Goal: Task Accomplishment & Management: Use online tool/utility

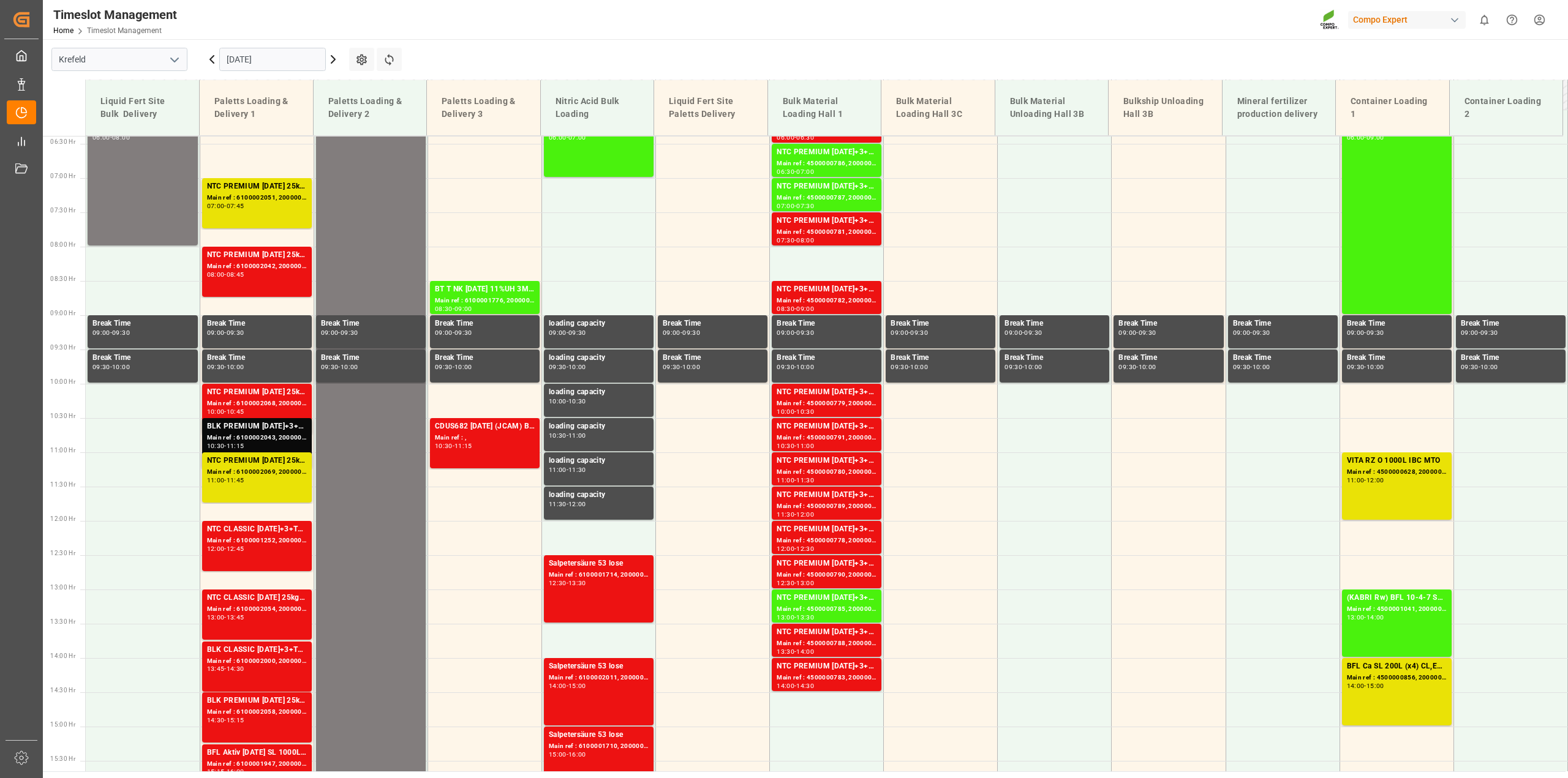
scroll to position [369, 0]
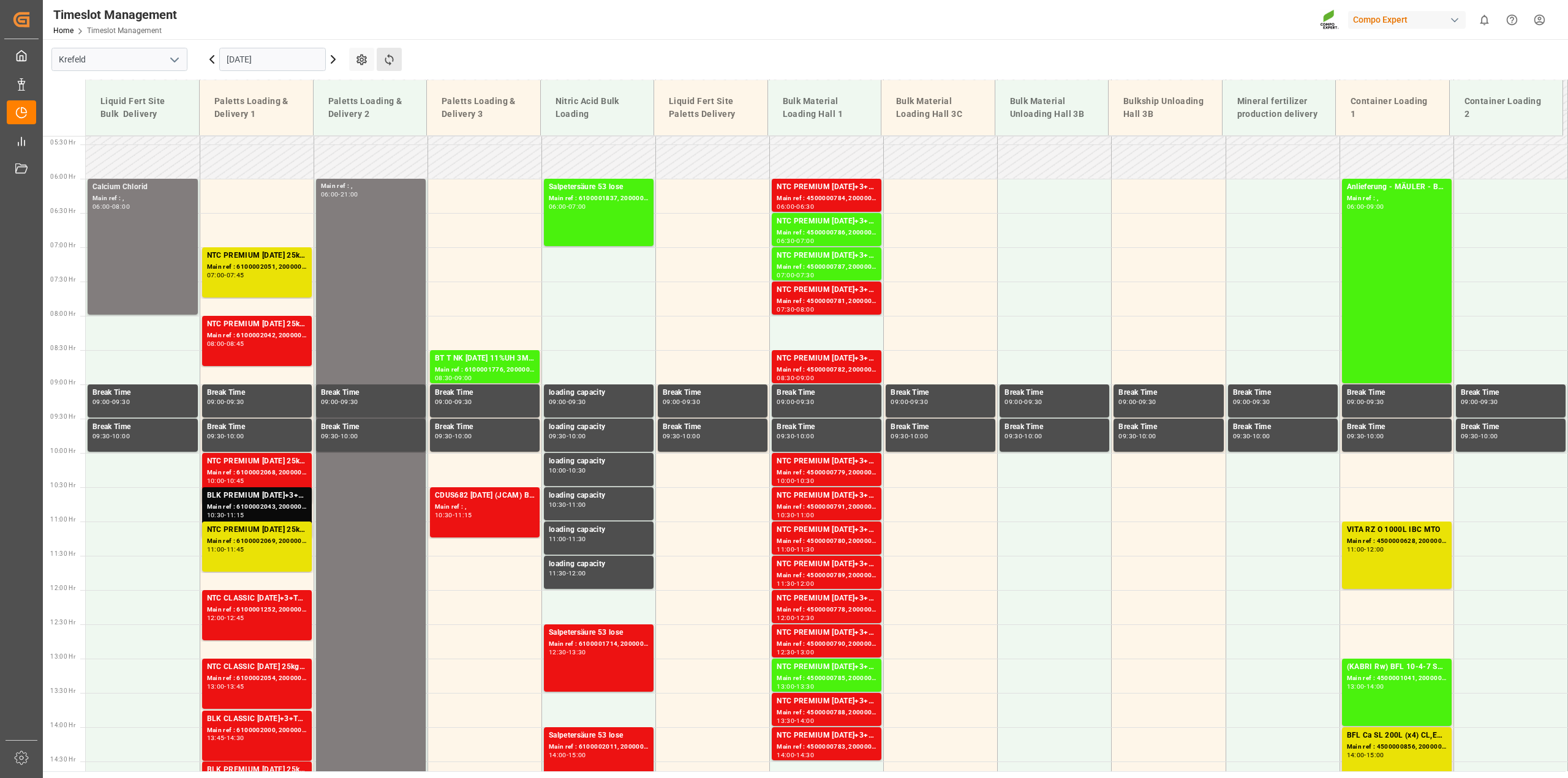
click at [387, 66] on button "Refresh Time Slots" at bounding box center [389, 59] width 25 height 23
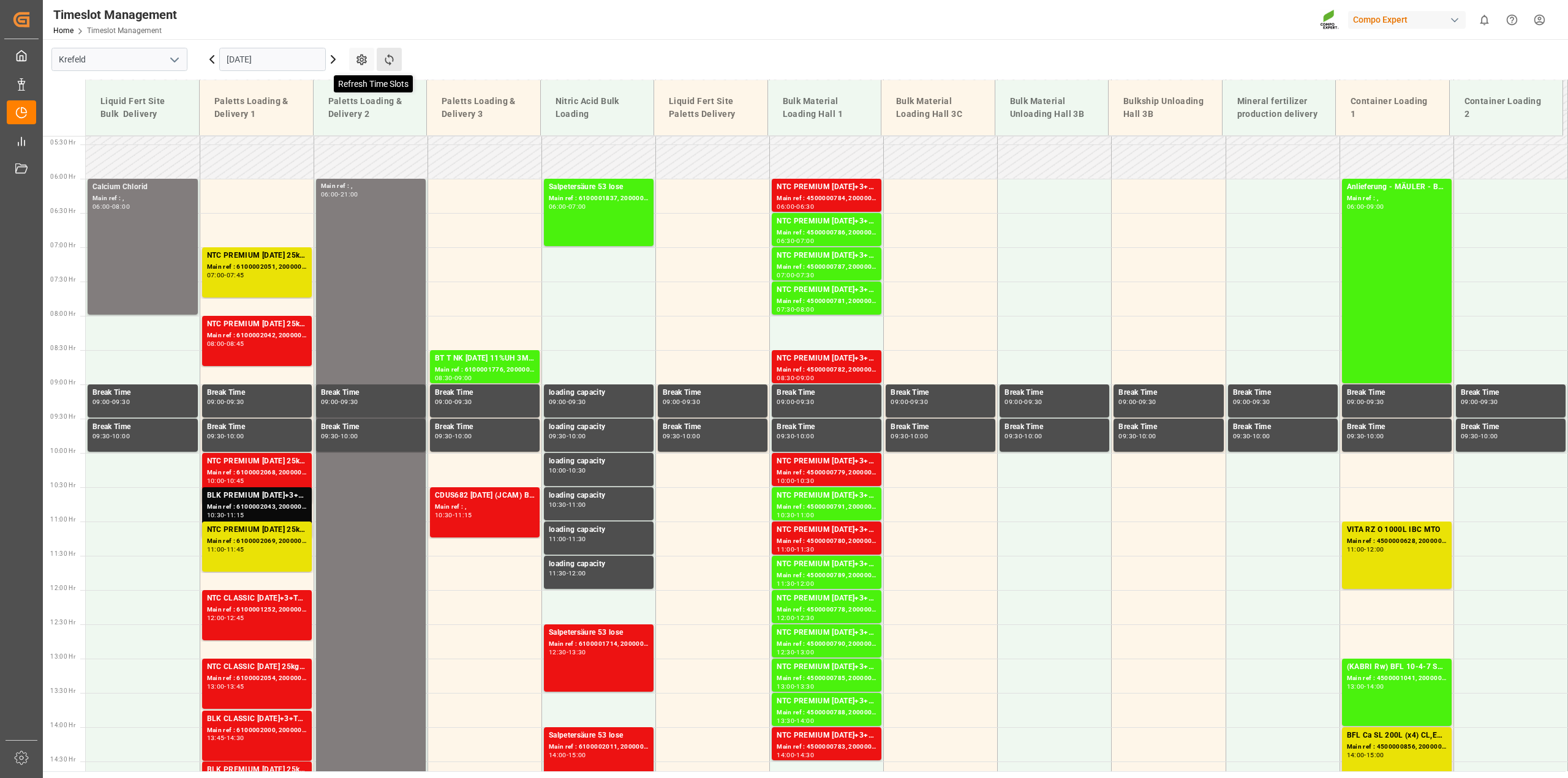
click at [390, 63] on icon at bounding box center [389, 59] width 8 height 12
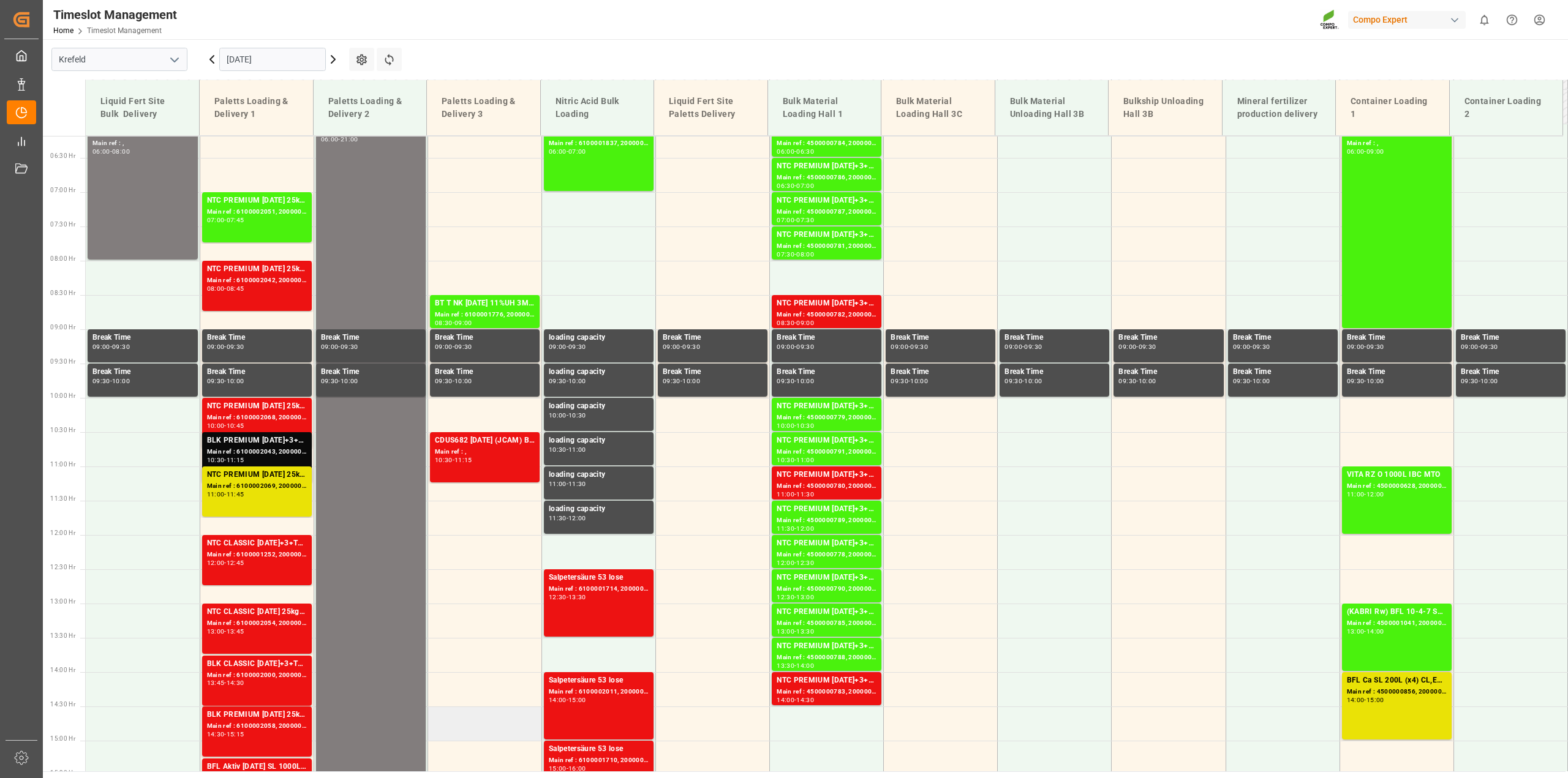
scroll to position [360, 0]
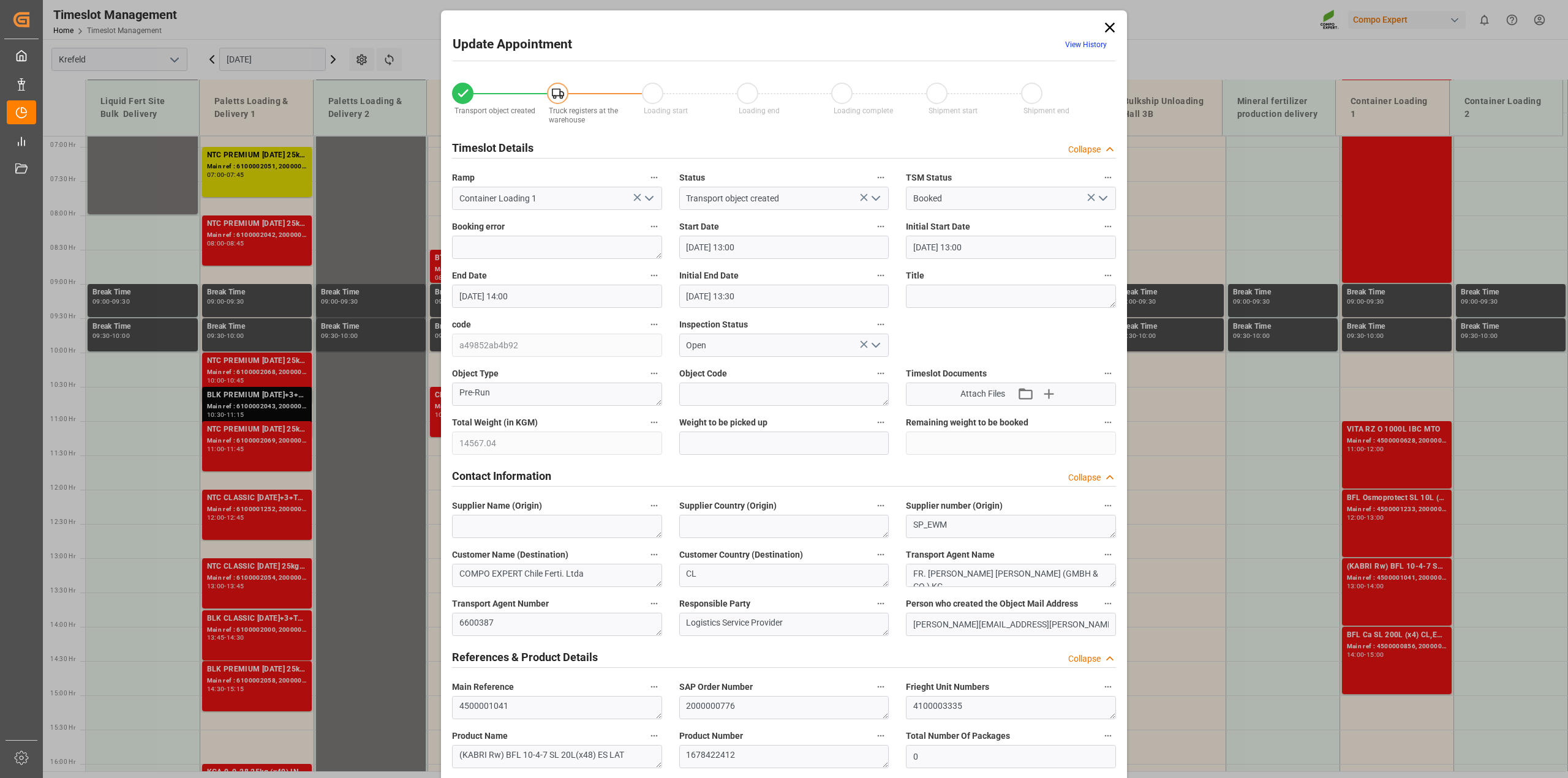
click at [1105, 23] on icon at bounding box center [1109, 27] width 17 height 17
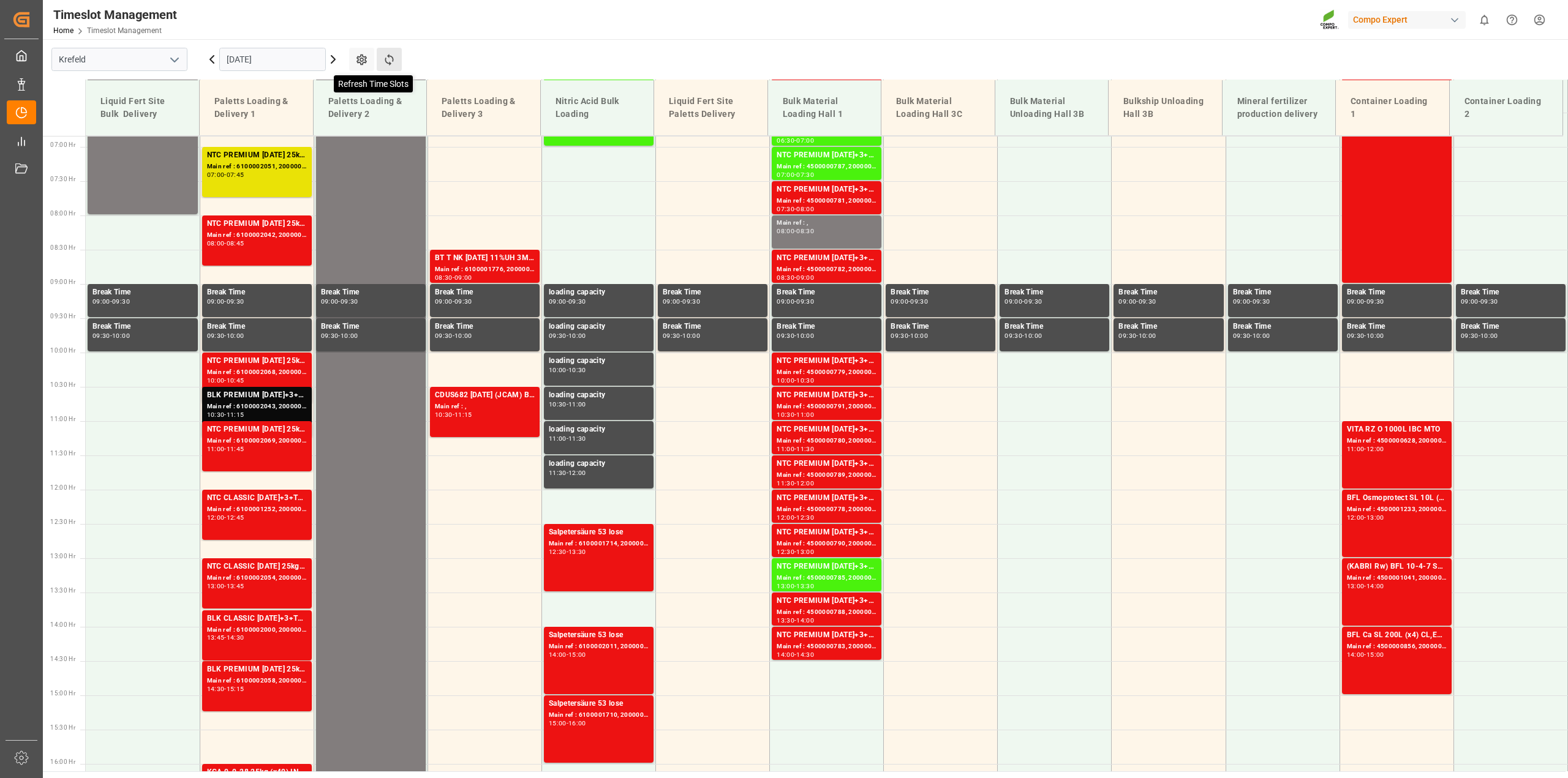
click at [387, 63] on icon at bounding box center [389, 59] width 8 height 12
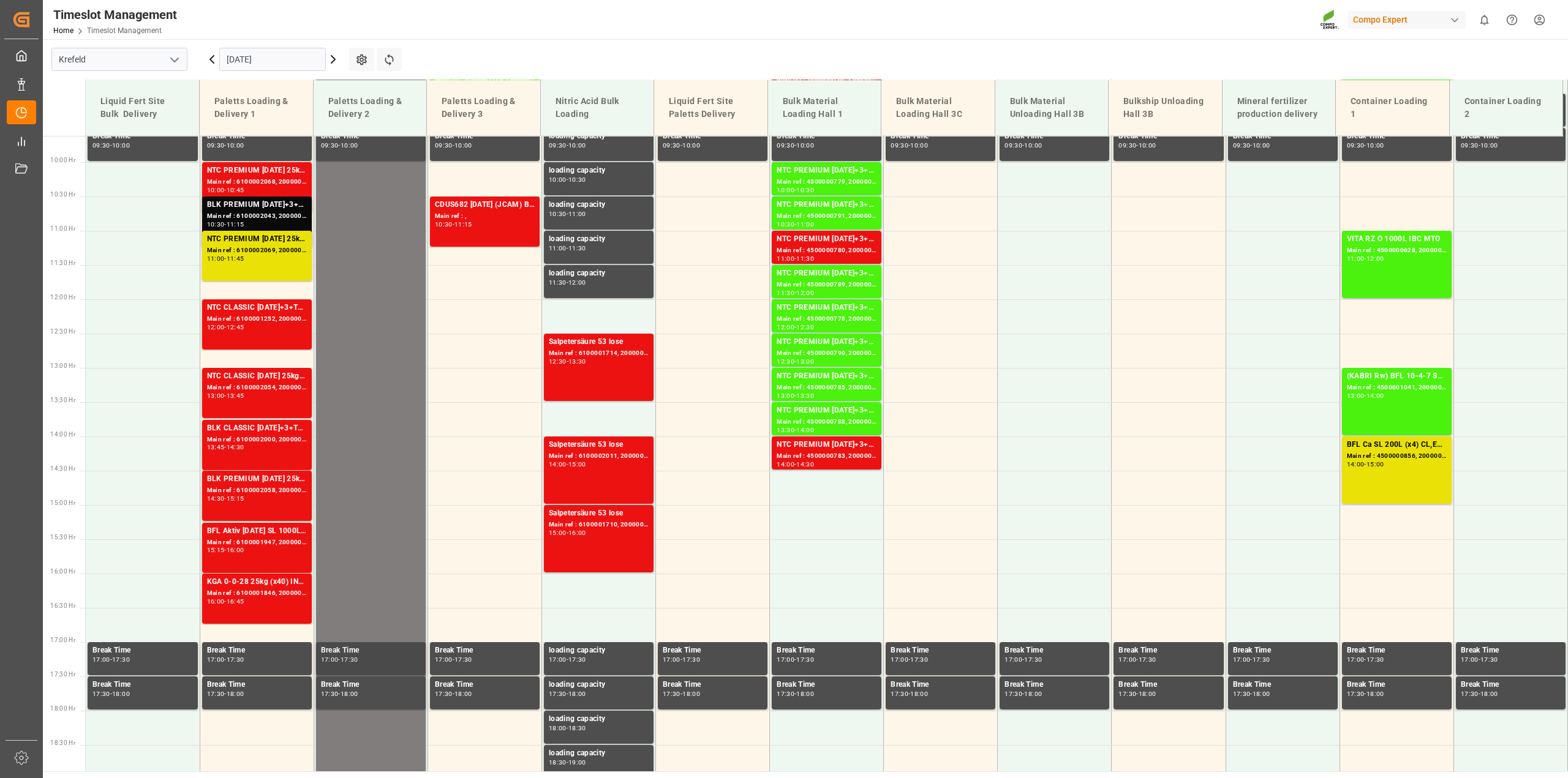
scroll to position [437, 0]
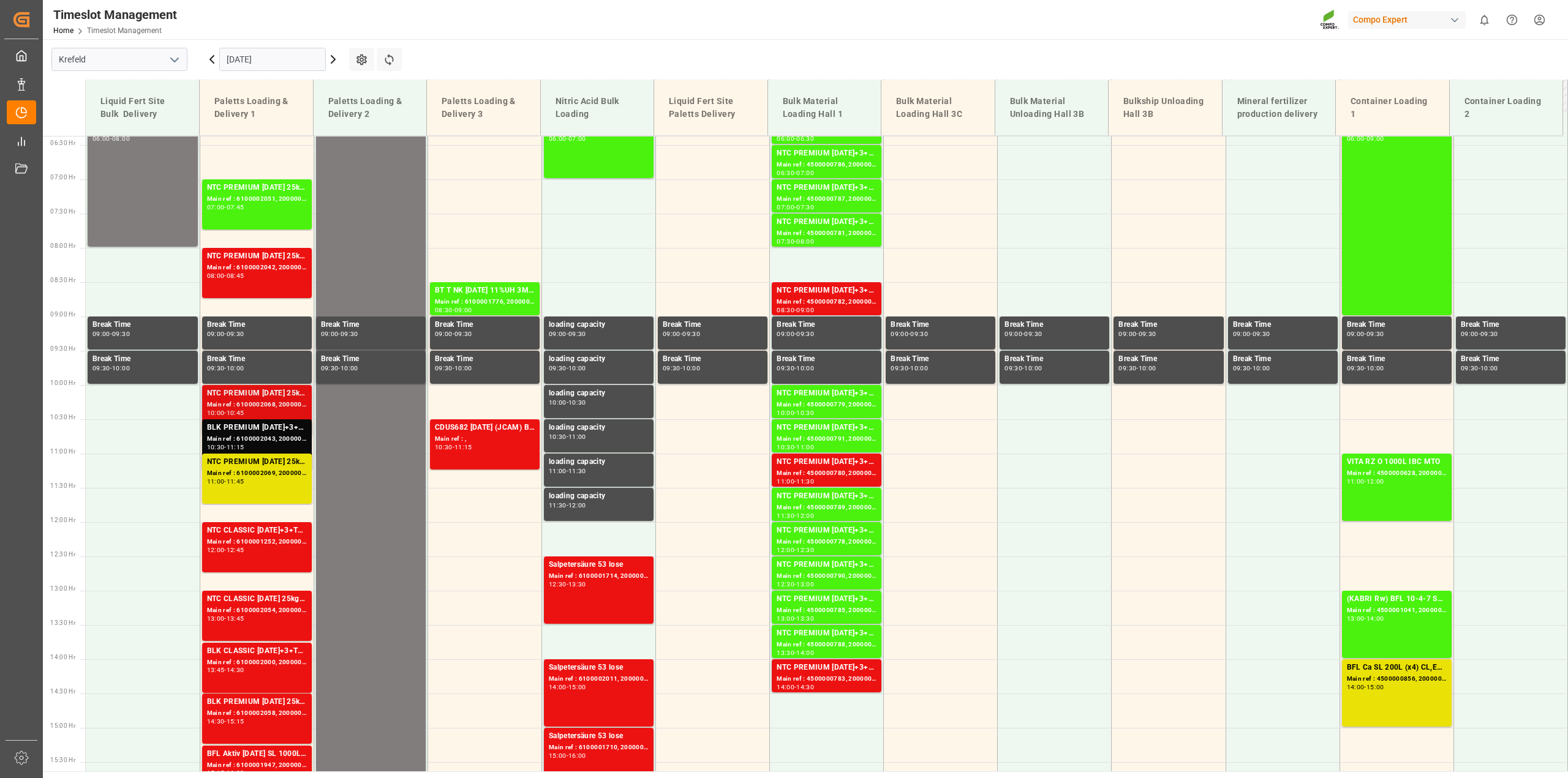
click at [252, 403] on div "Main ref : 6100002068, 2000000973 2000000960;2000000973" at bounding box center [257, 405] width 100 height 10
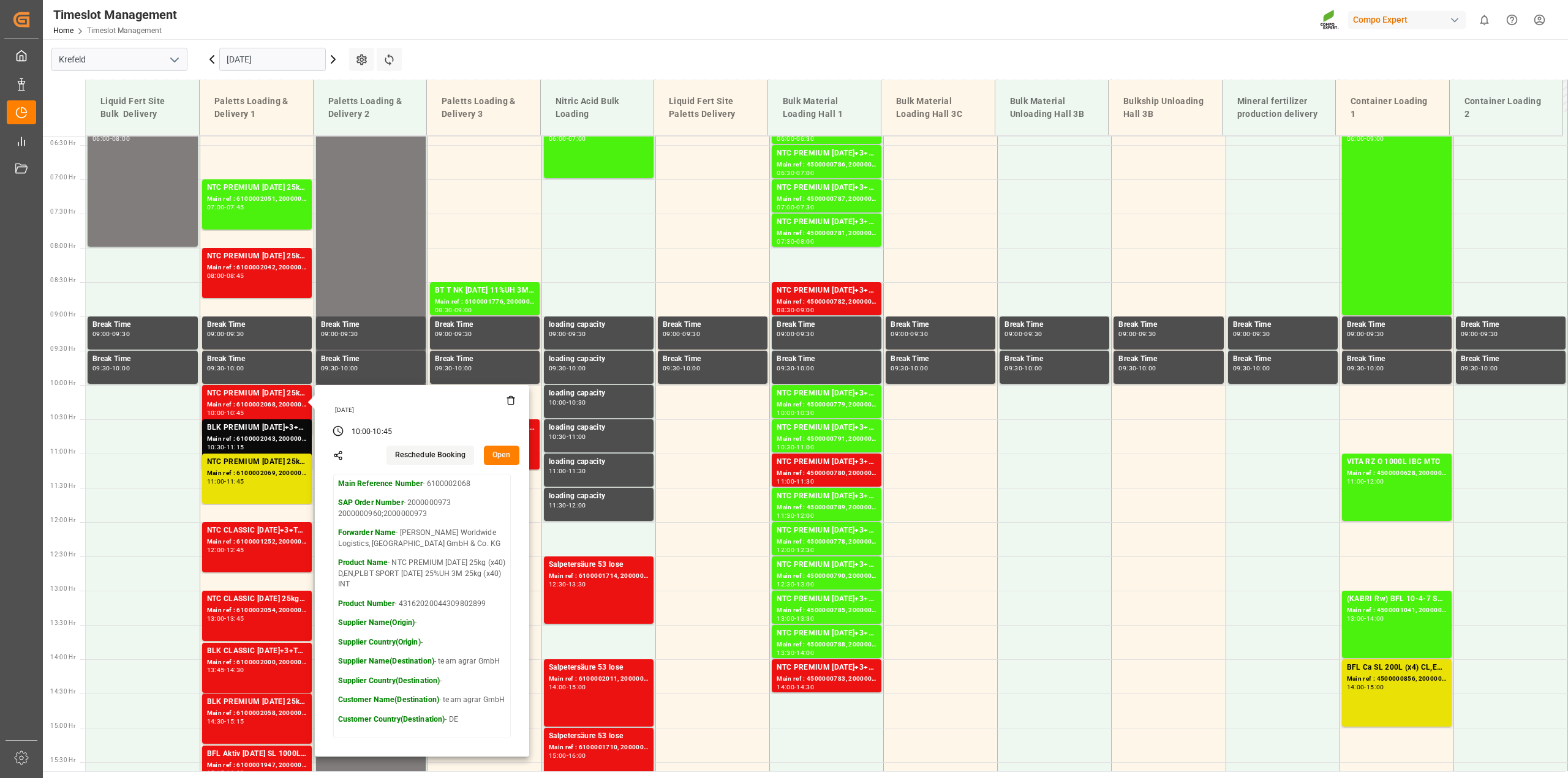
click at [499, 457] on button "Open" at bounding box center [502, 455] width 36 height 20
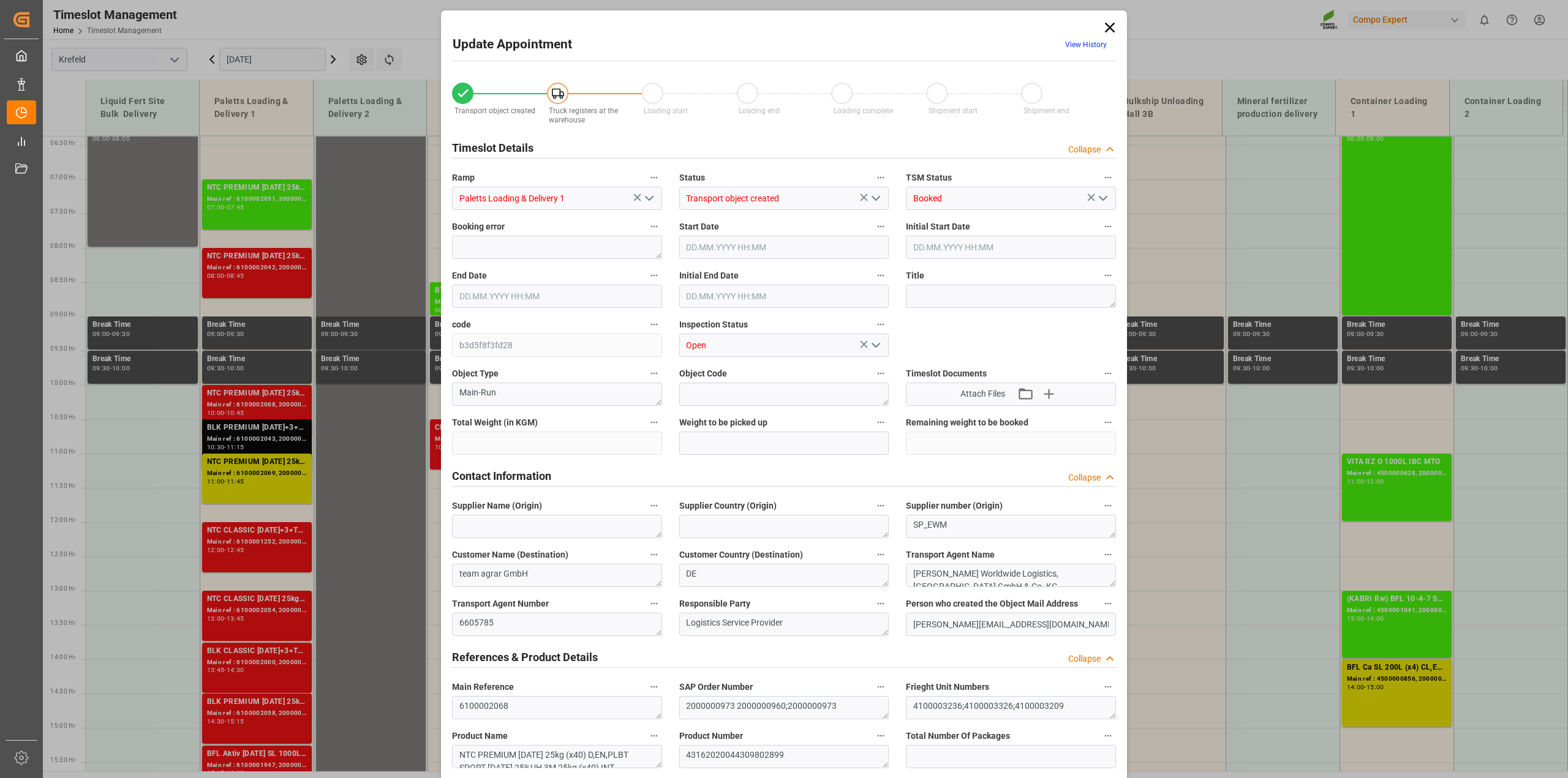
type input "22264"
type input "0"
type input "[DATE] 10:00"
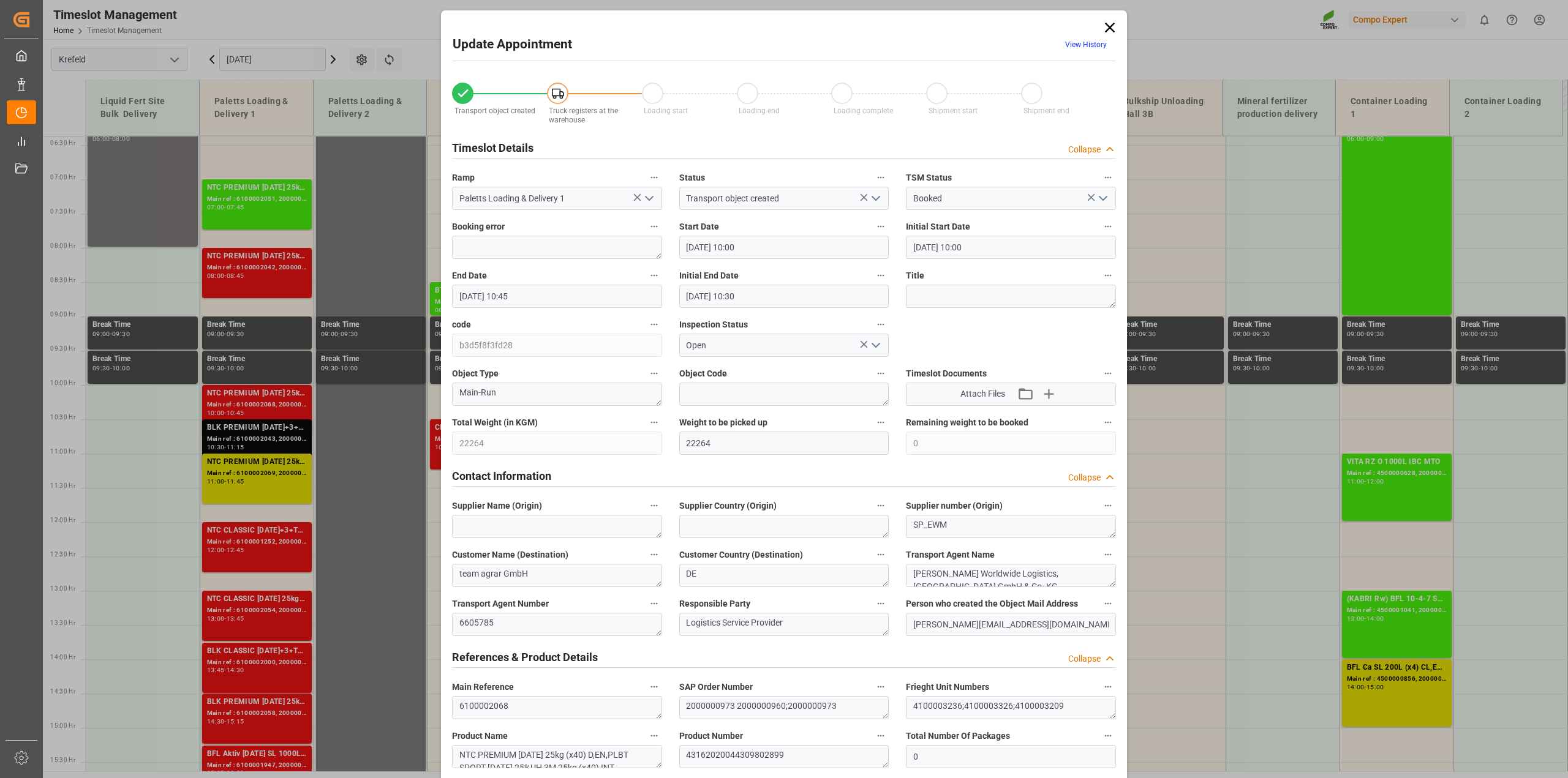
type input "[DATE] 10:00"
type input "[DATE] 10:45"
type input "[DATE] 10:30"
type input "[DATE] 14:15"
type input "[DATE] 11:22"
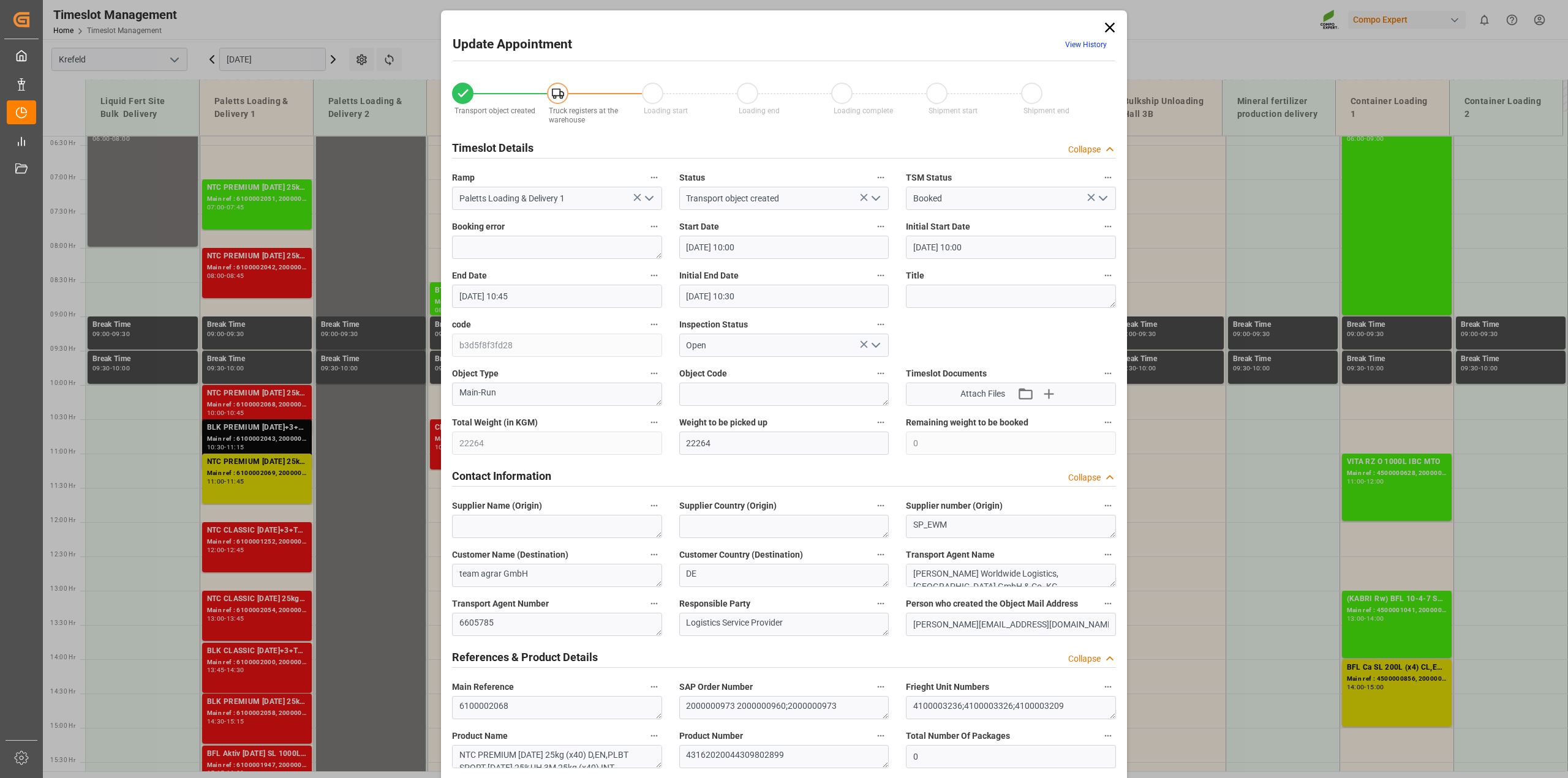
click at [1095, 46] on link "View History" at bounding box center [1086, 45] width 42 height 8
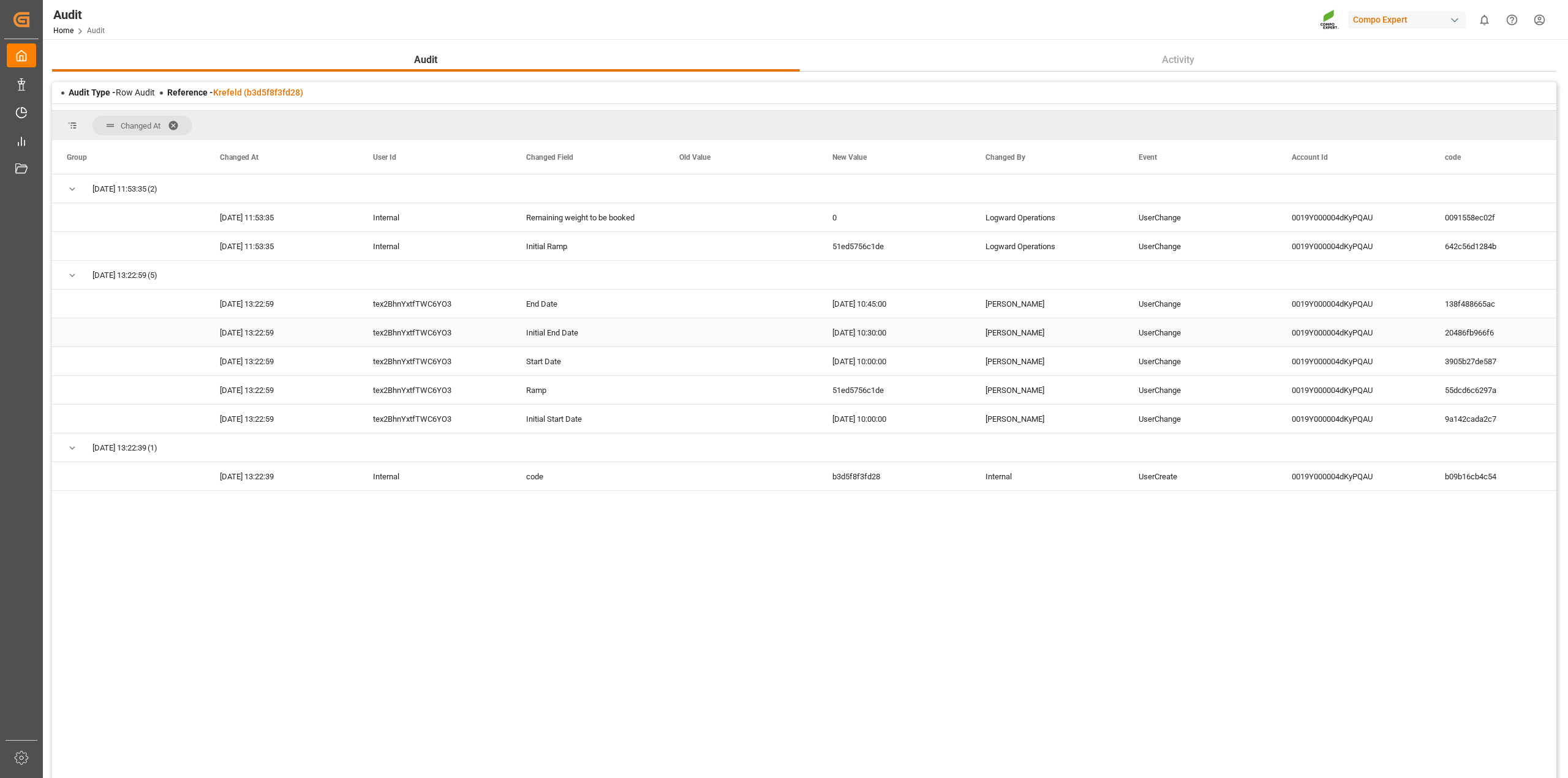
click at [598, 337] on div "Initial End Date" at bounding box center [588, 332] width 153 height 28
click at [611, 417] on div "Initial Start Date" at bounding box center [588, 419] width 153 height 28
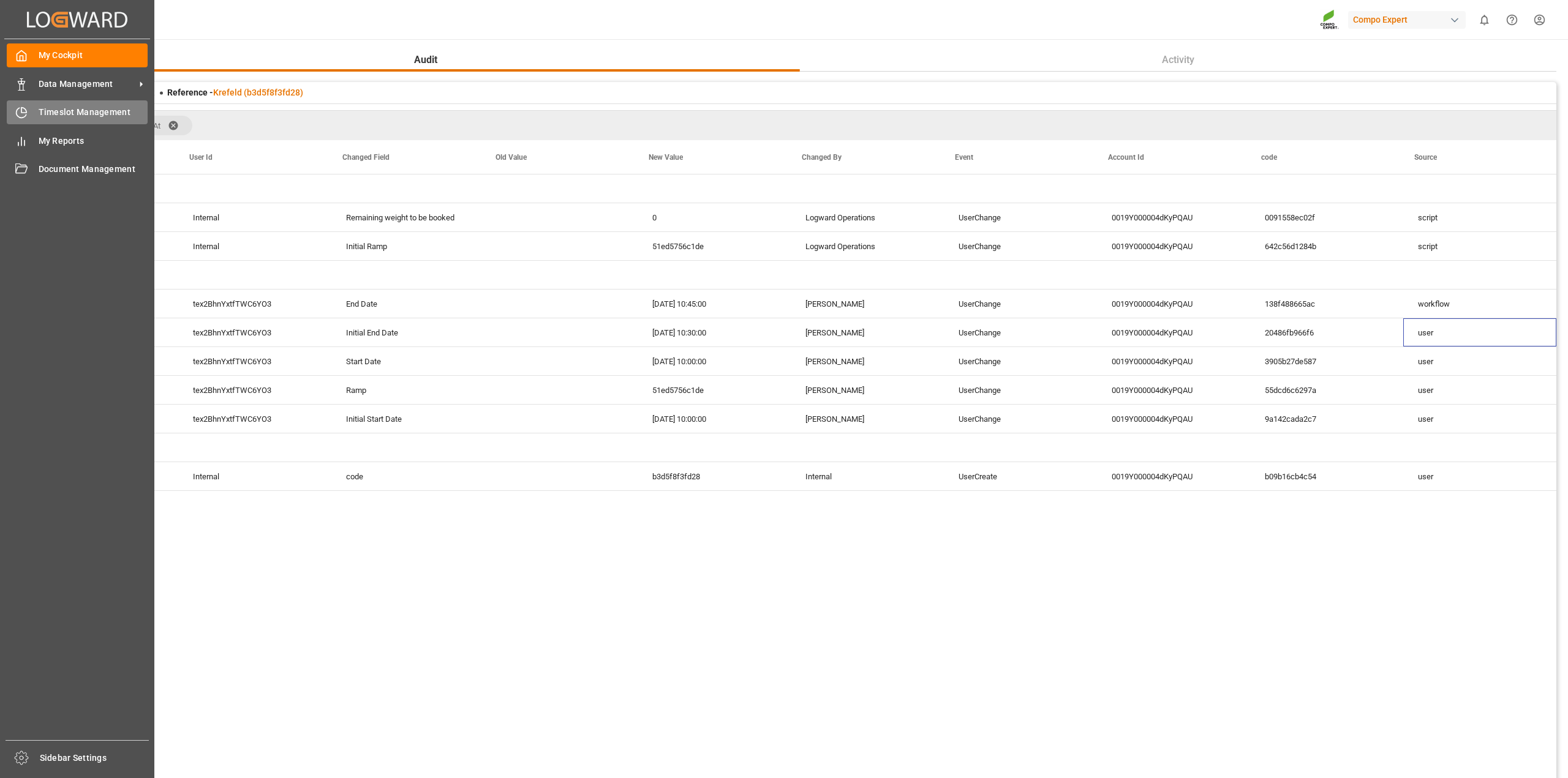
click at [26, 114] on icon at bounding box center [21, 112] width 12 height 12
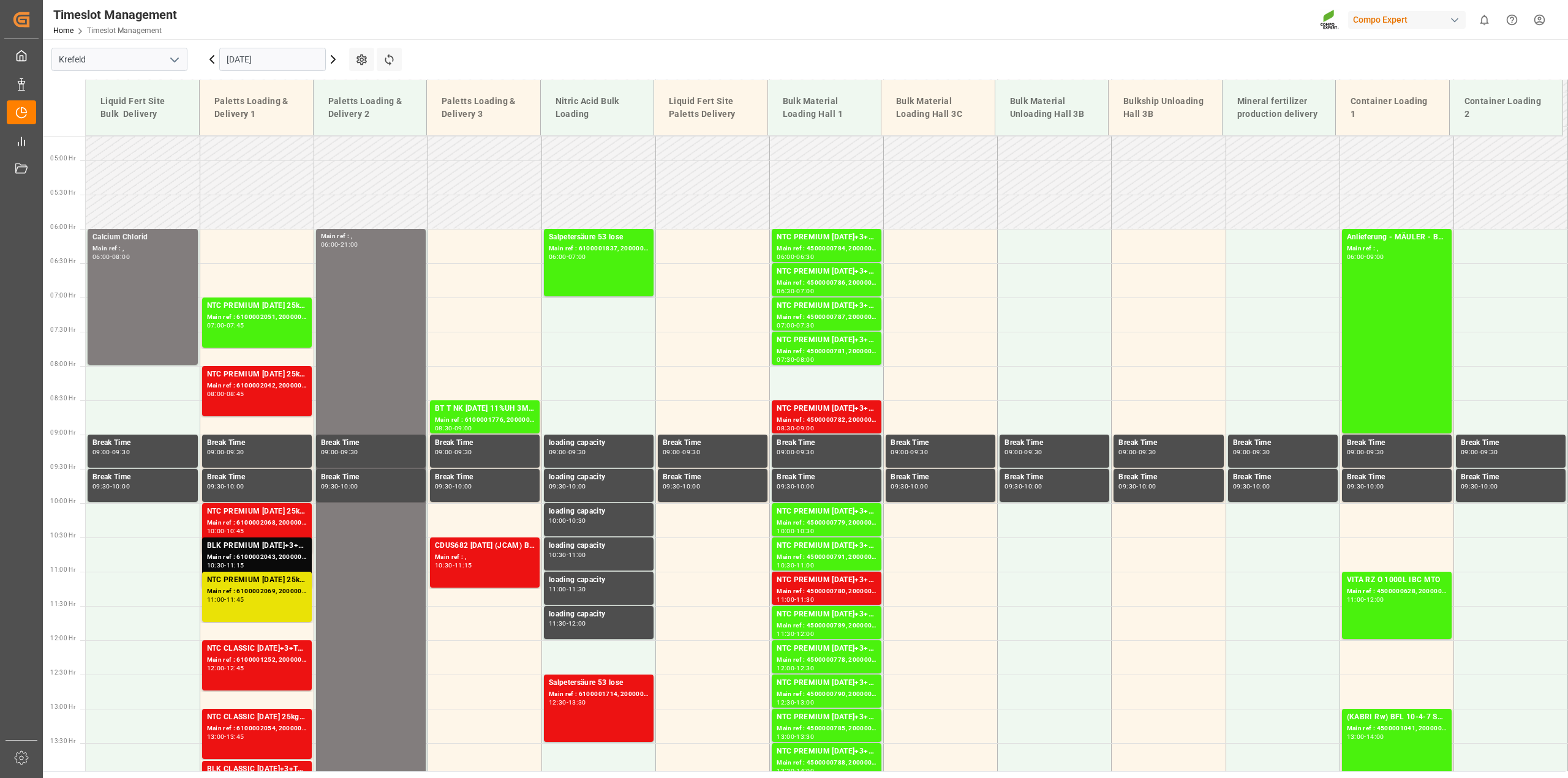
scroll to position [54, 0]
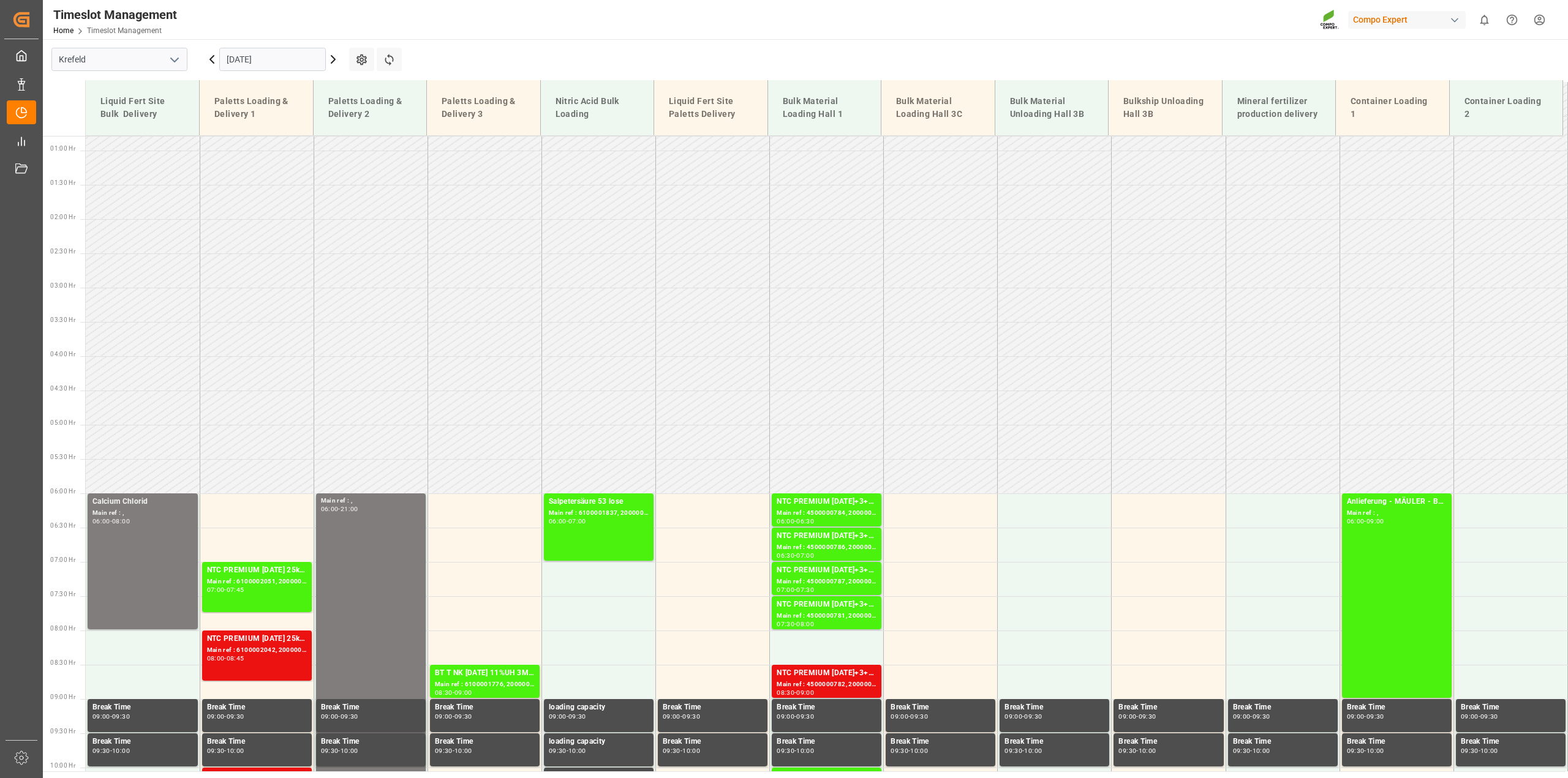
click at [282, 59] on input "[DATE]" at bounding box center [272, 59] width 106 height 23
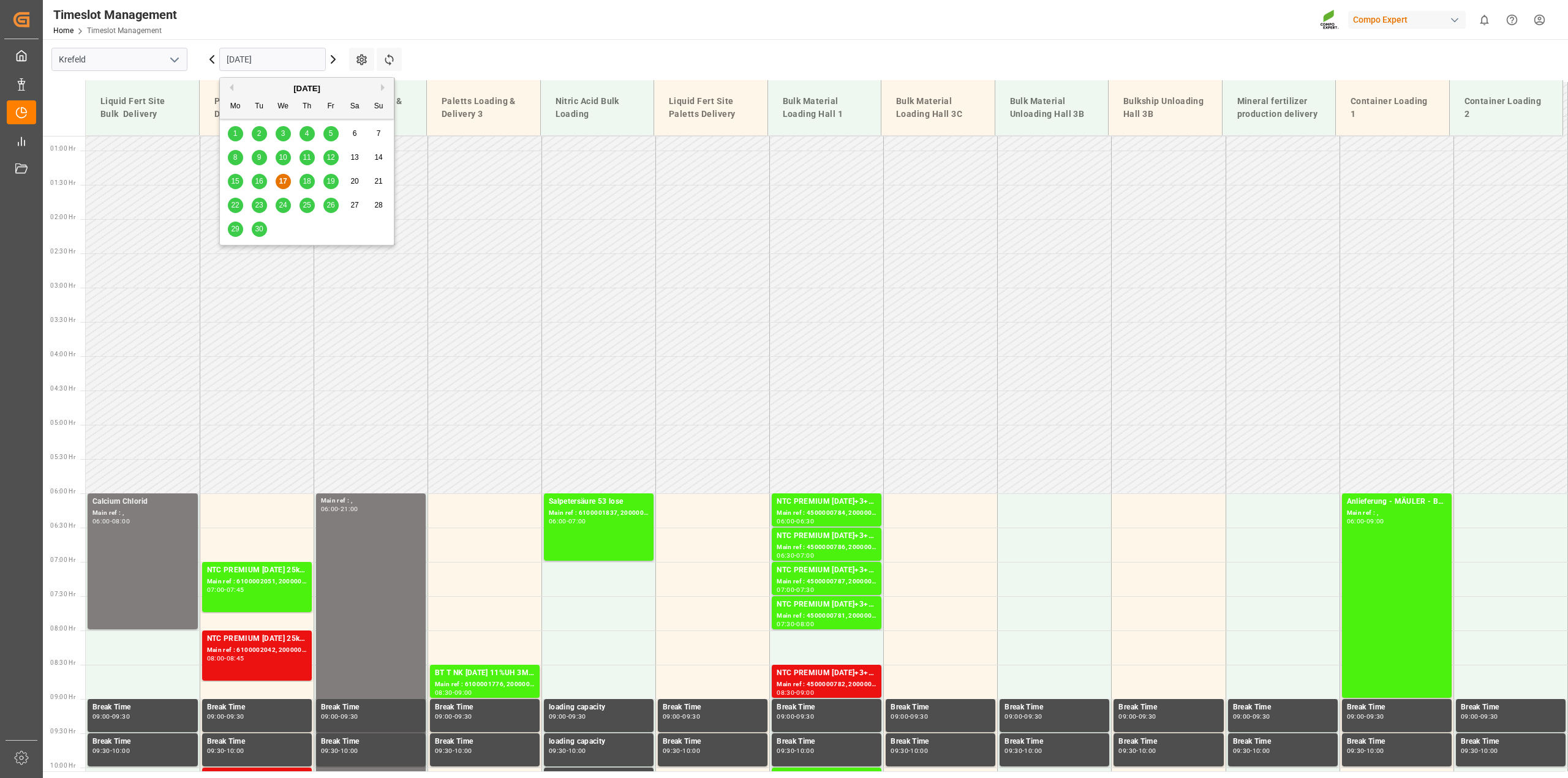
click at [239, 208] on span "22" at bounding box center [234, 206] width 8 height 8
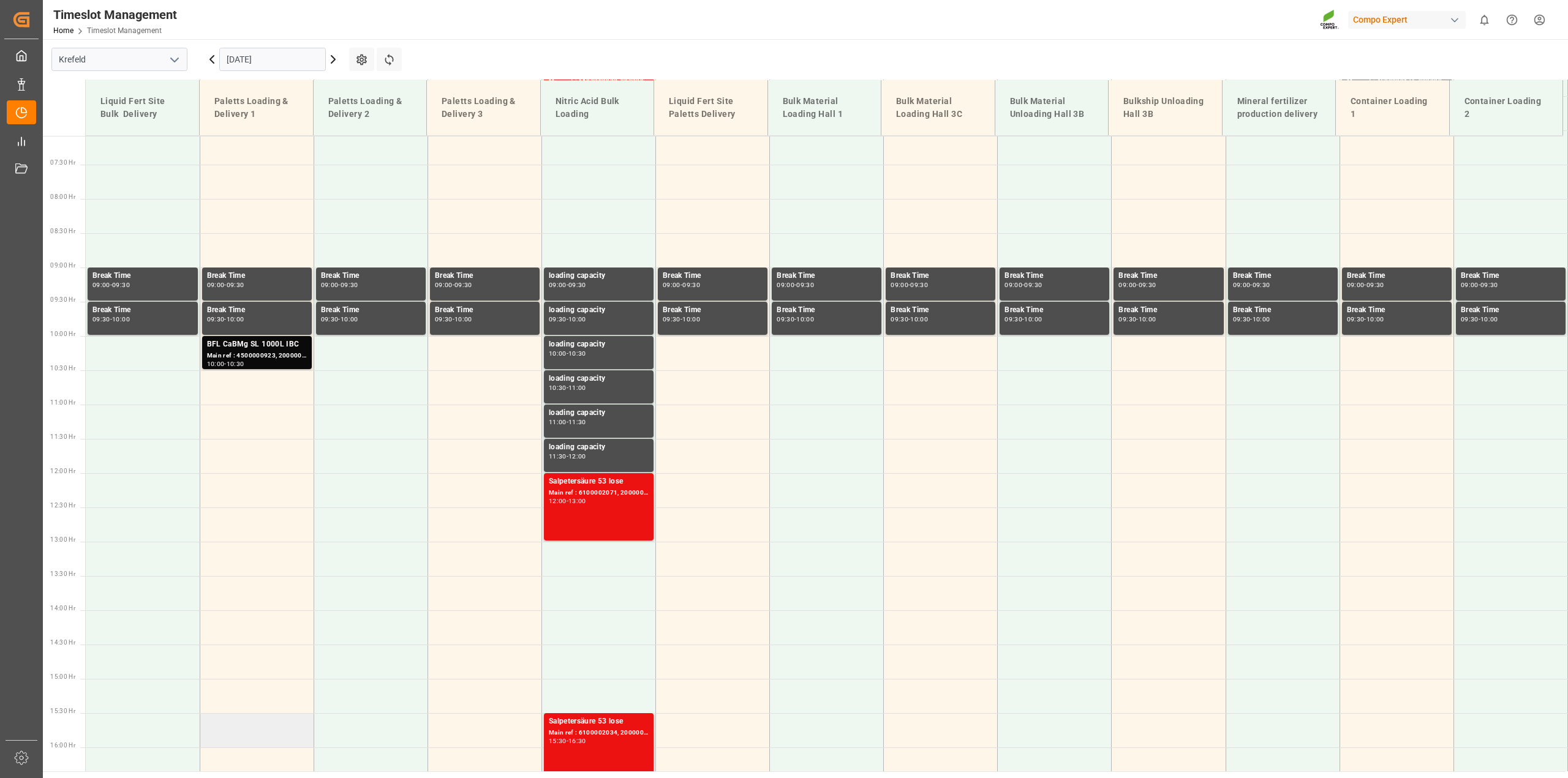
scroll to position [360, 0]
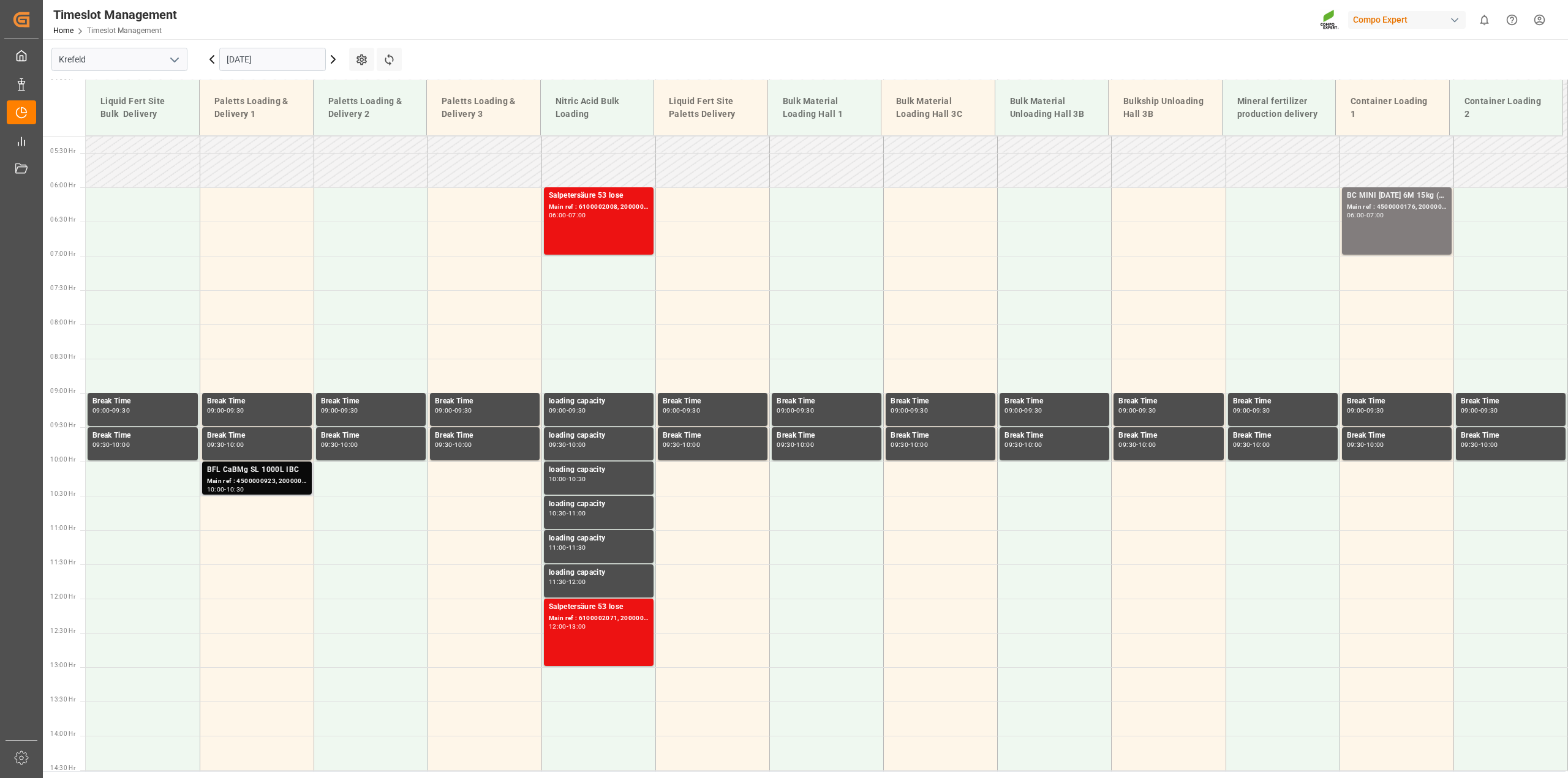
click at [232, 480] on div "Main ref : 4500000923, 2000000231" at bounding box center [257, 482] width 100 height 10
click at [330, 58] on icon at bounding box center [333, 59] width 14 height 14
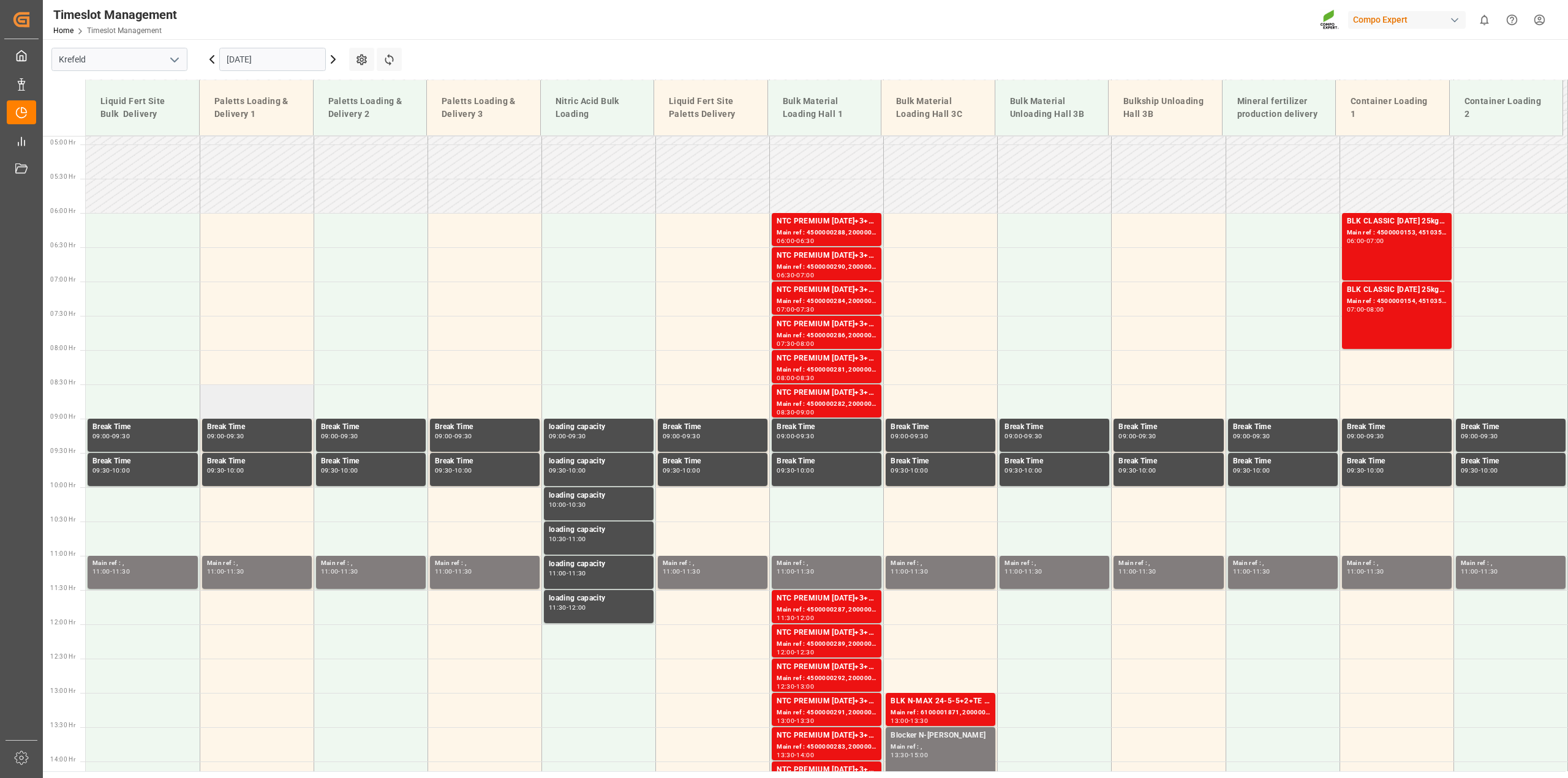
scroll to position [207, 0]
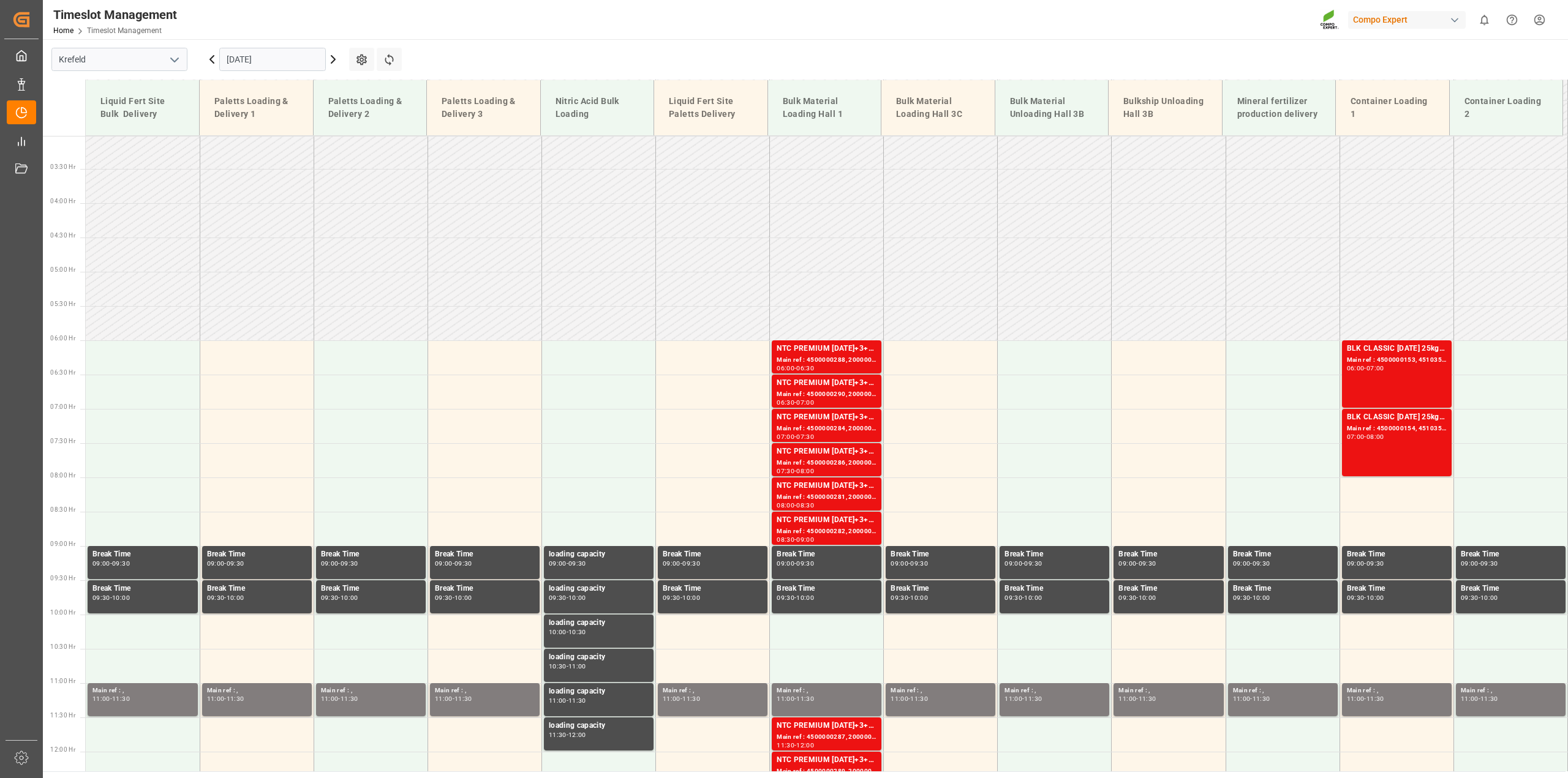
click at [335, 58] on icon at bounding box center [333, 59] width 14 height 14
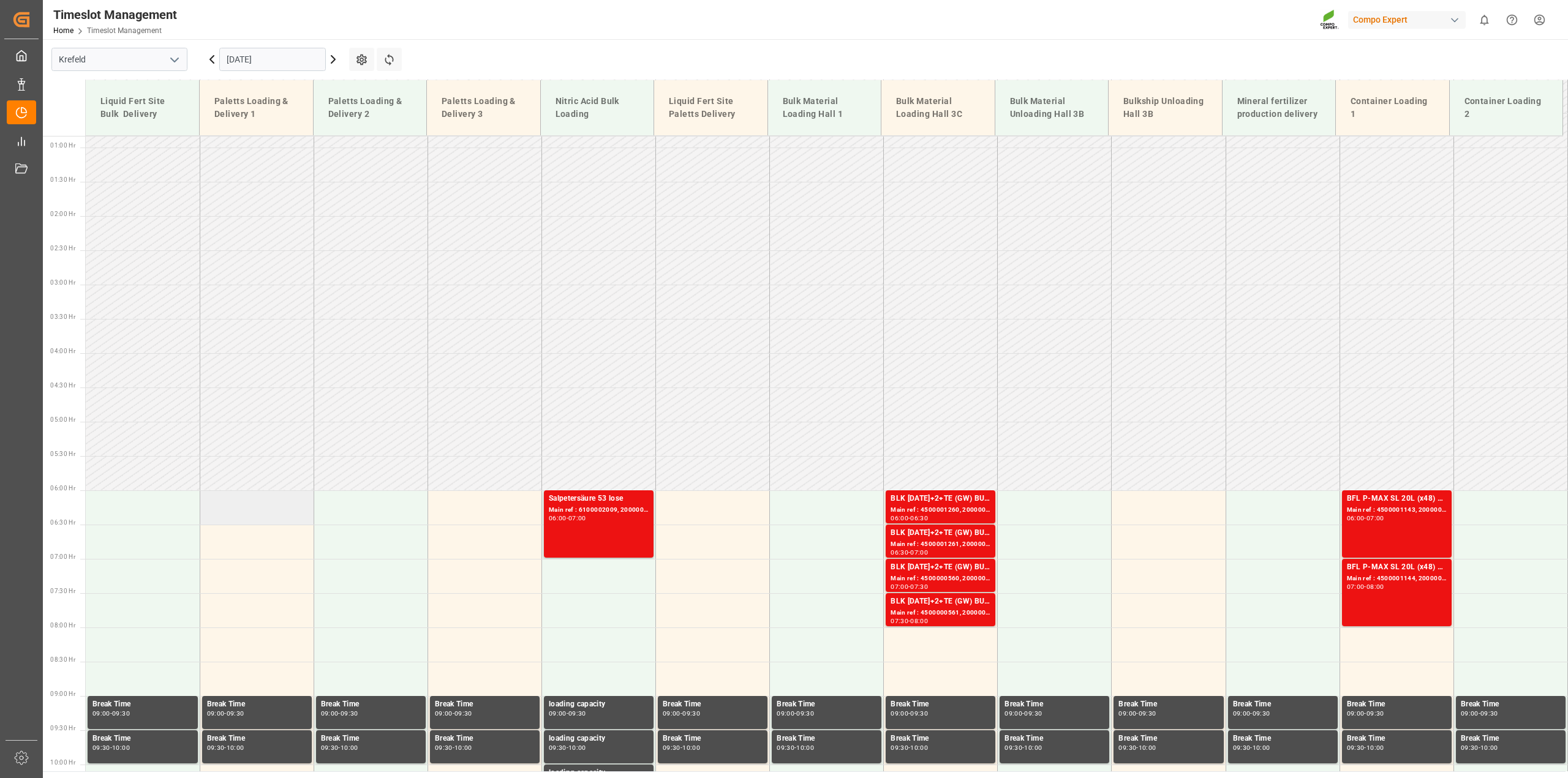
scroll to position [54, 0]
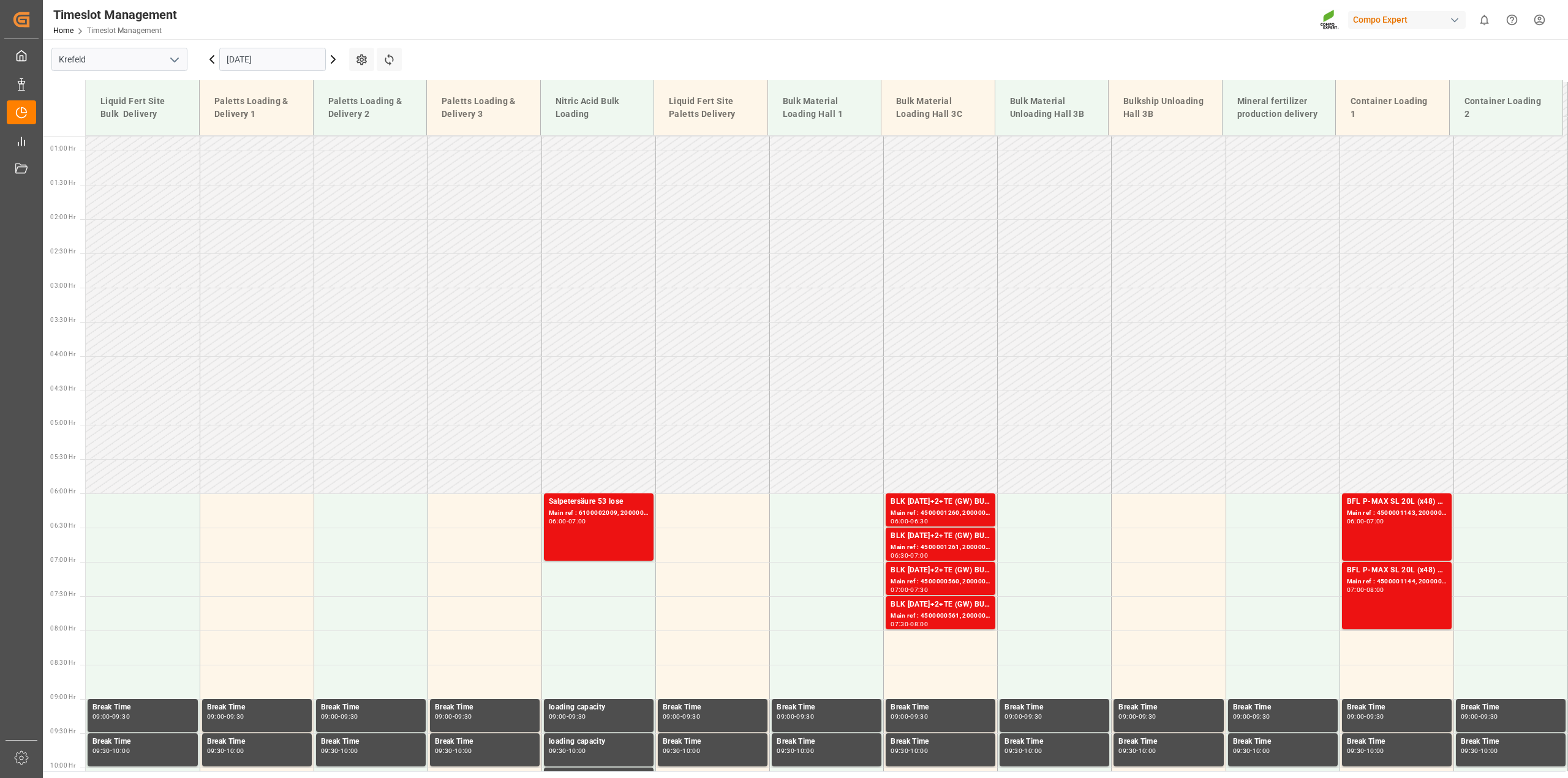
click at [334, 58] on icon at bounding box center [333, 59] width 3 height 8
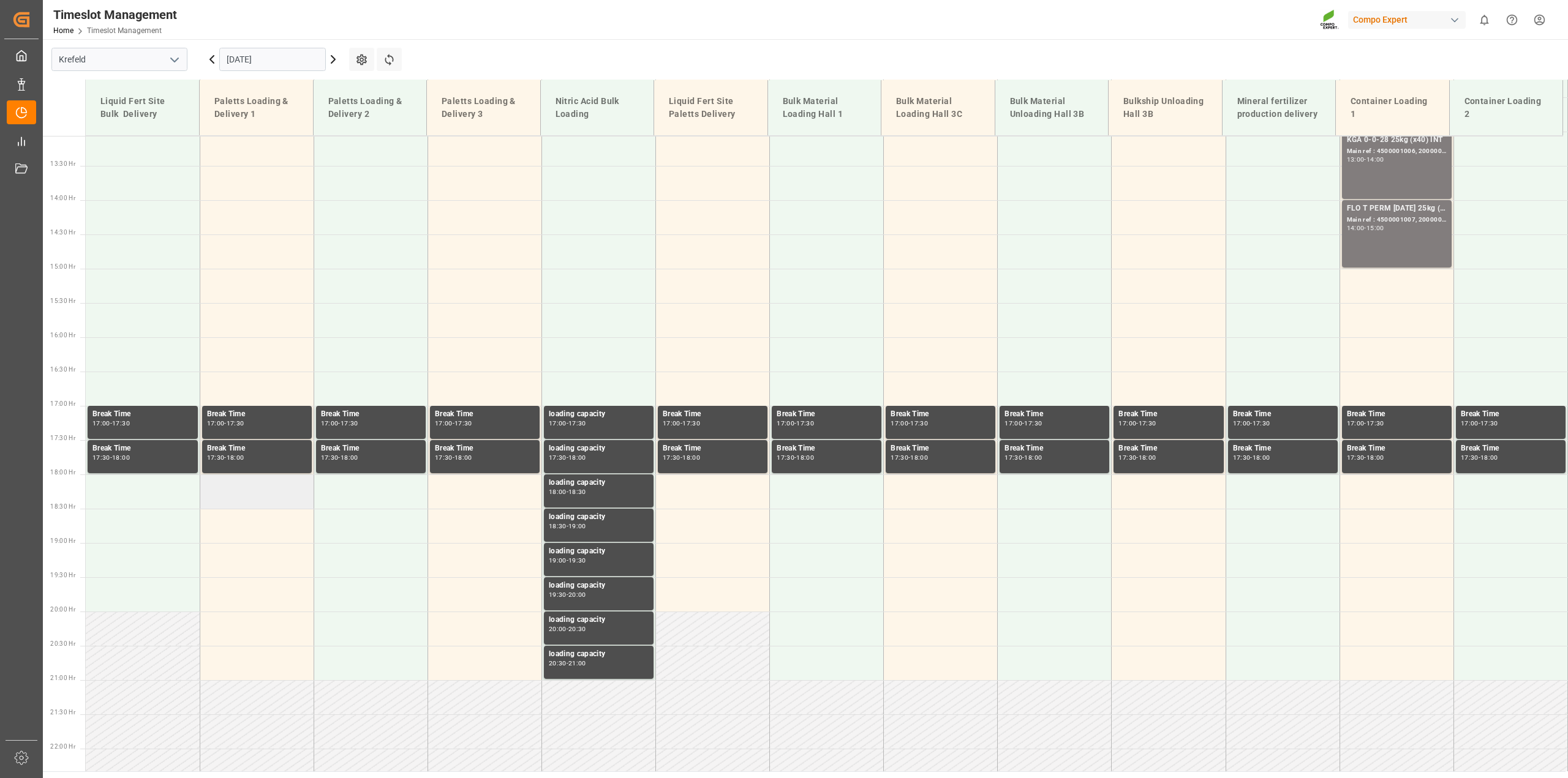
scroll to position [437, 0]
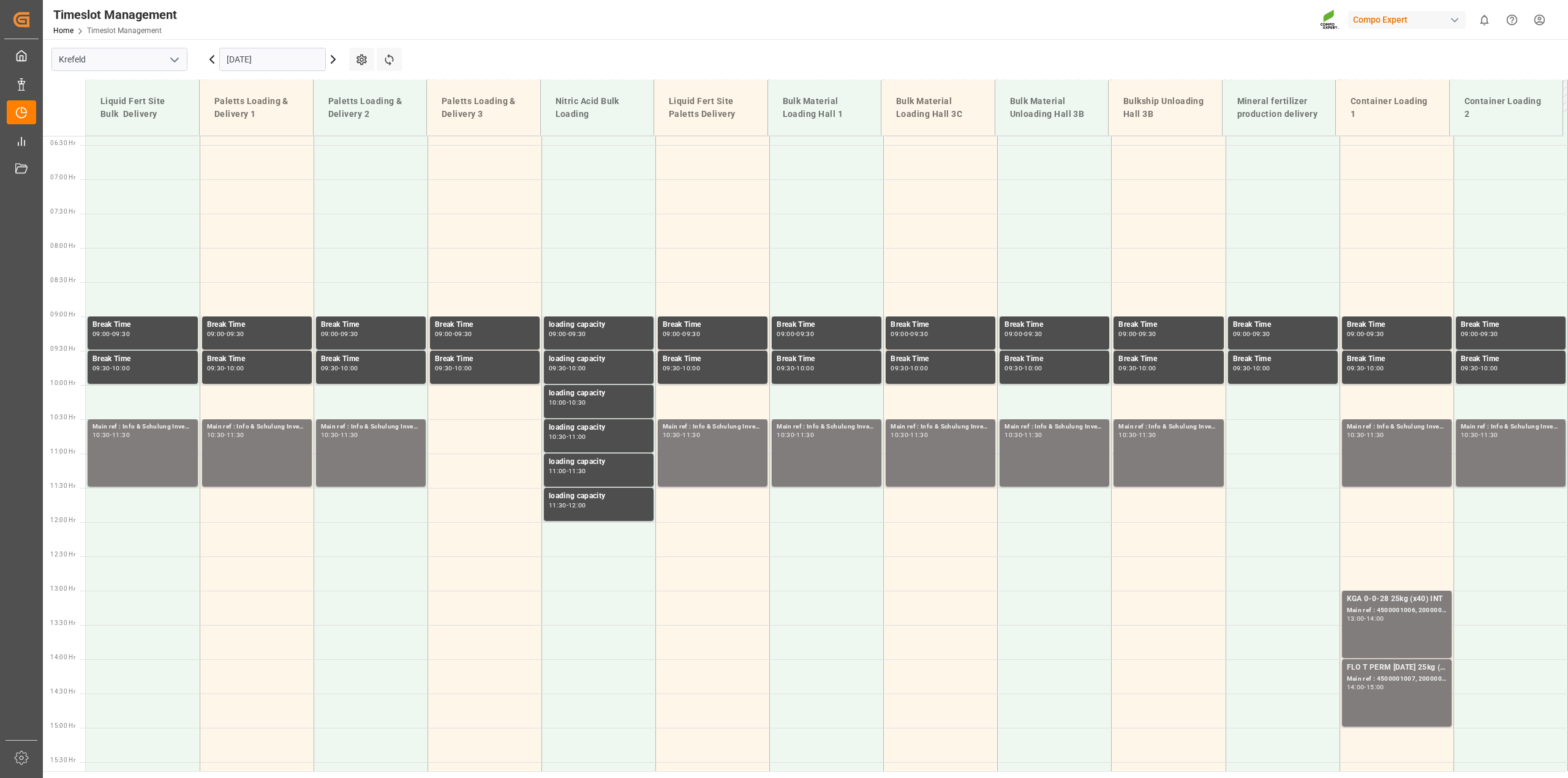
click at [336, 61] on icon at bounding box center [333, 59] width 14 height 14
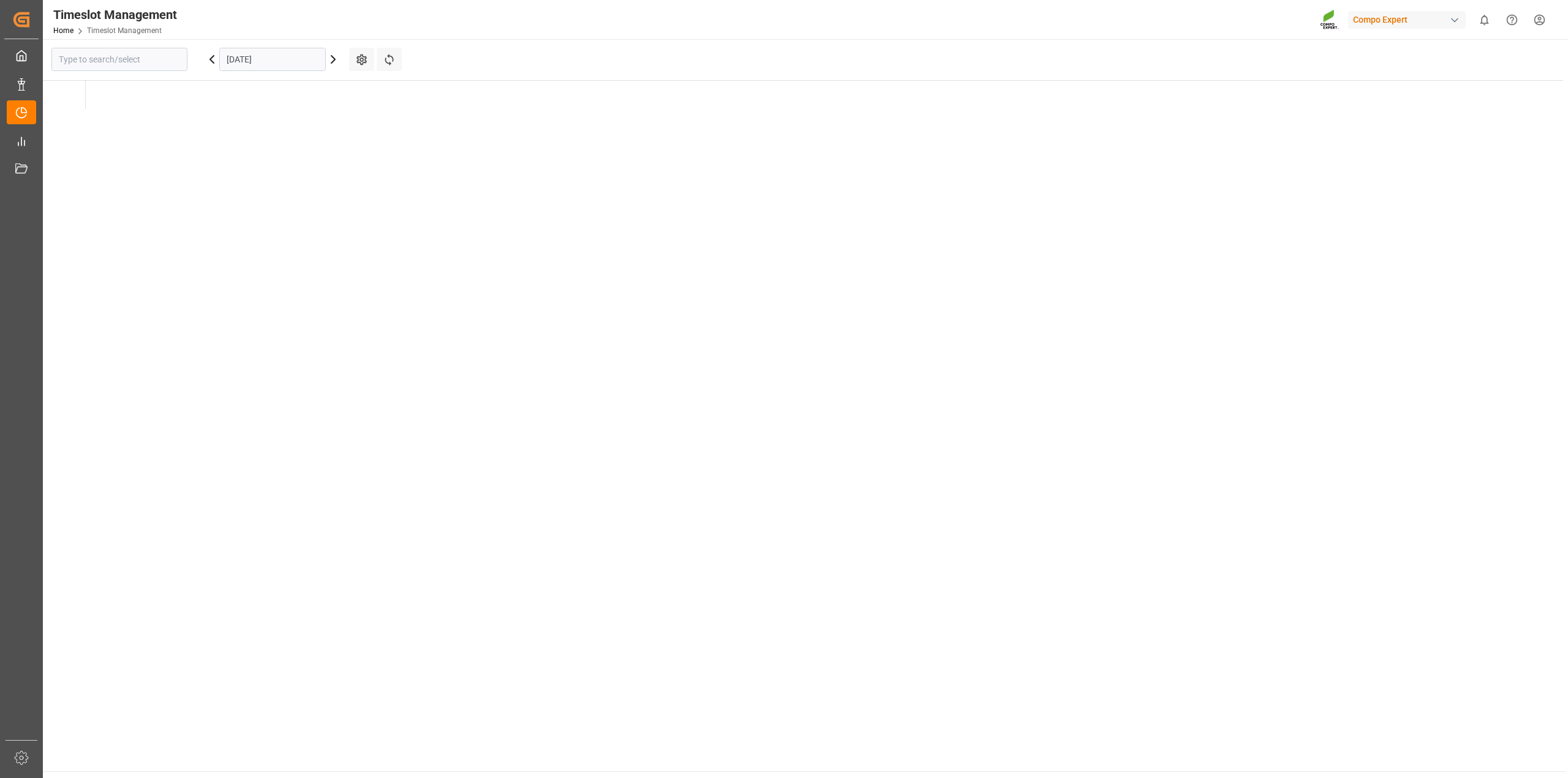
type input "Krefeld"
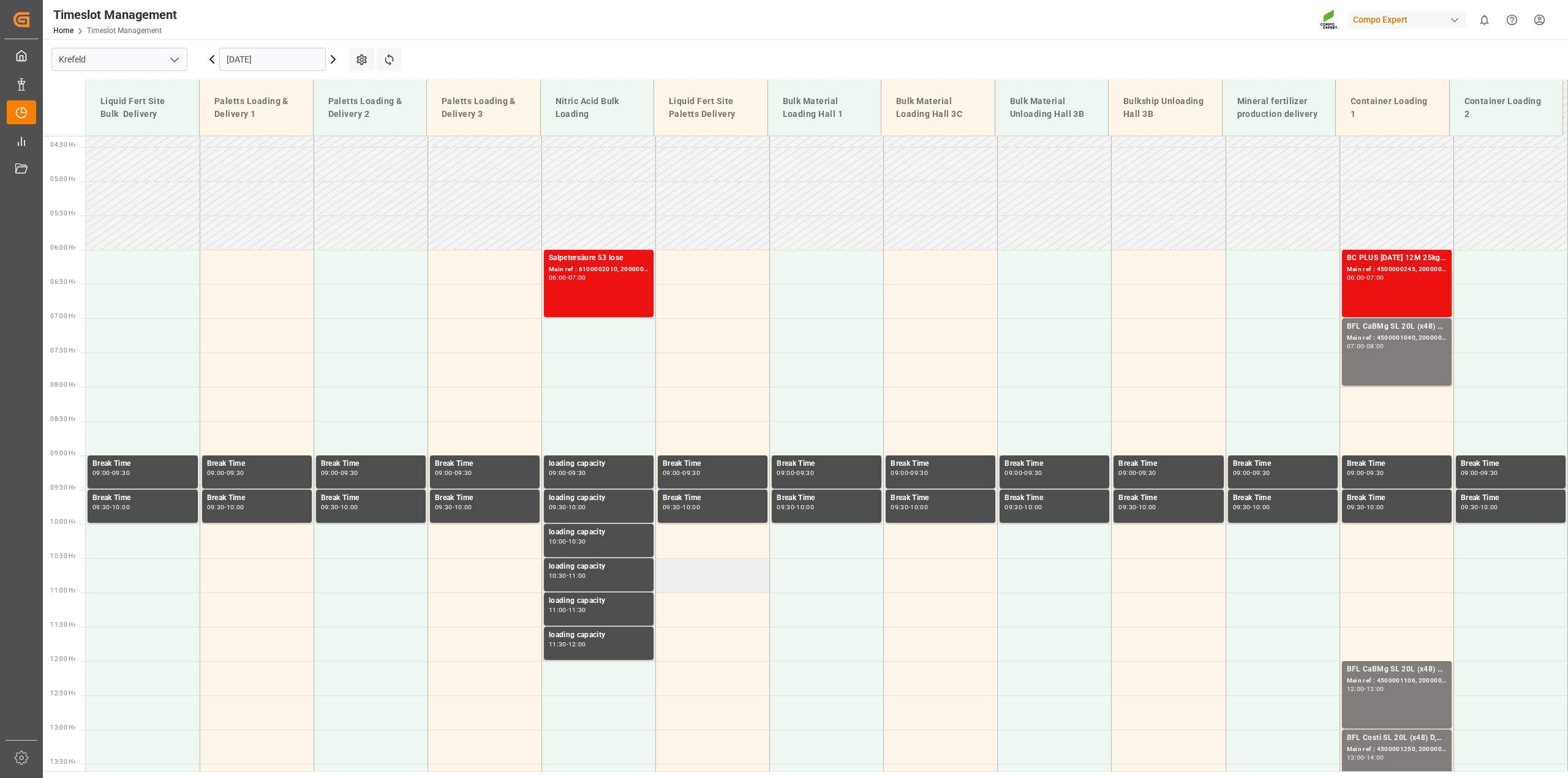
scroll to position [131, 0]
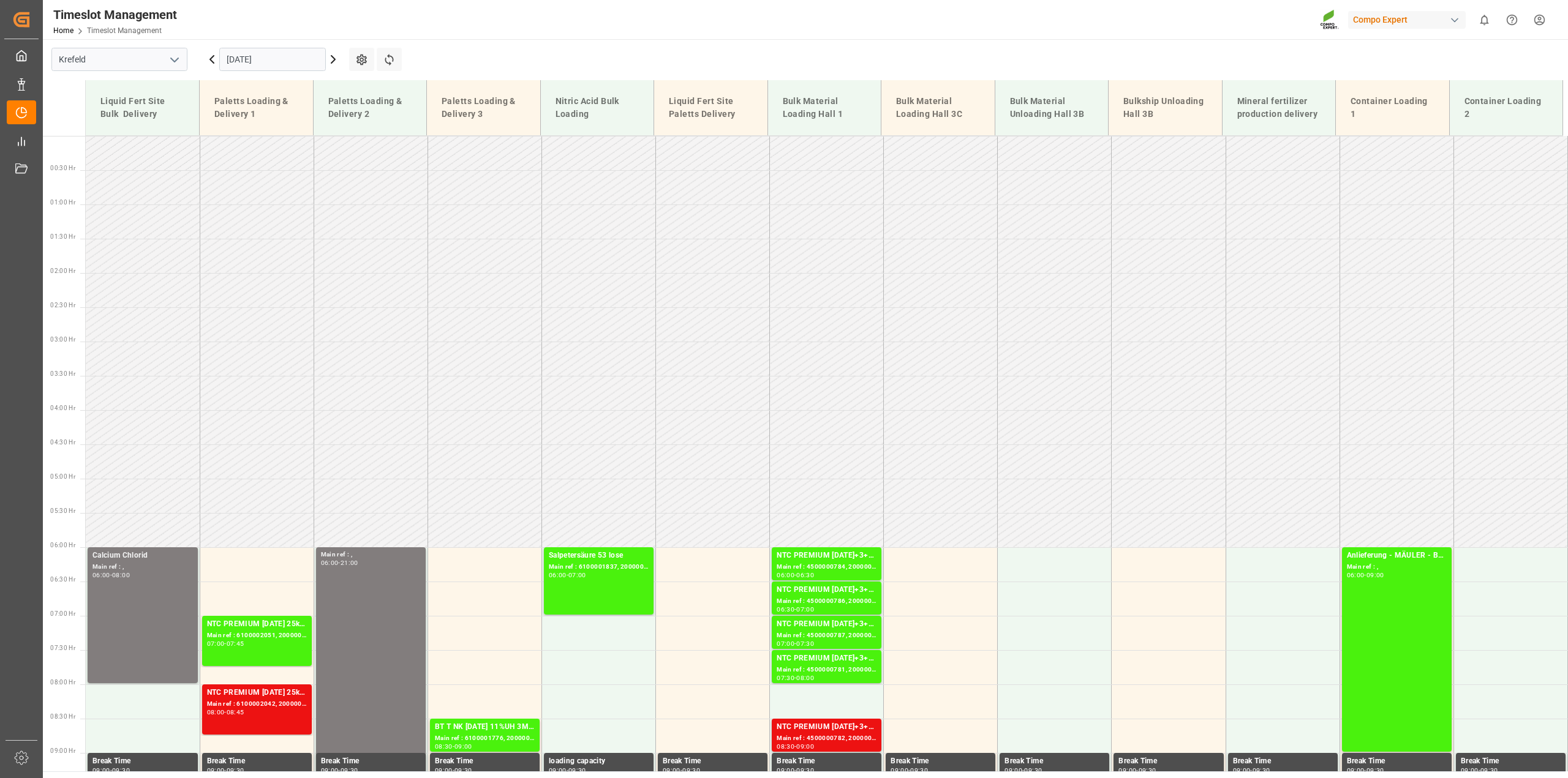
scroll to position [360, 0]
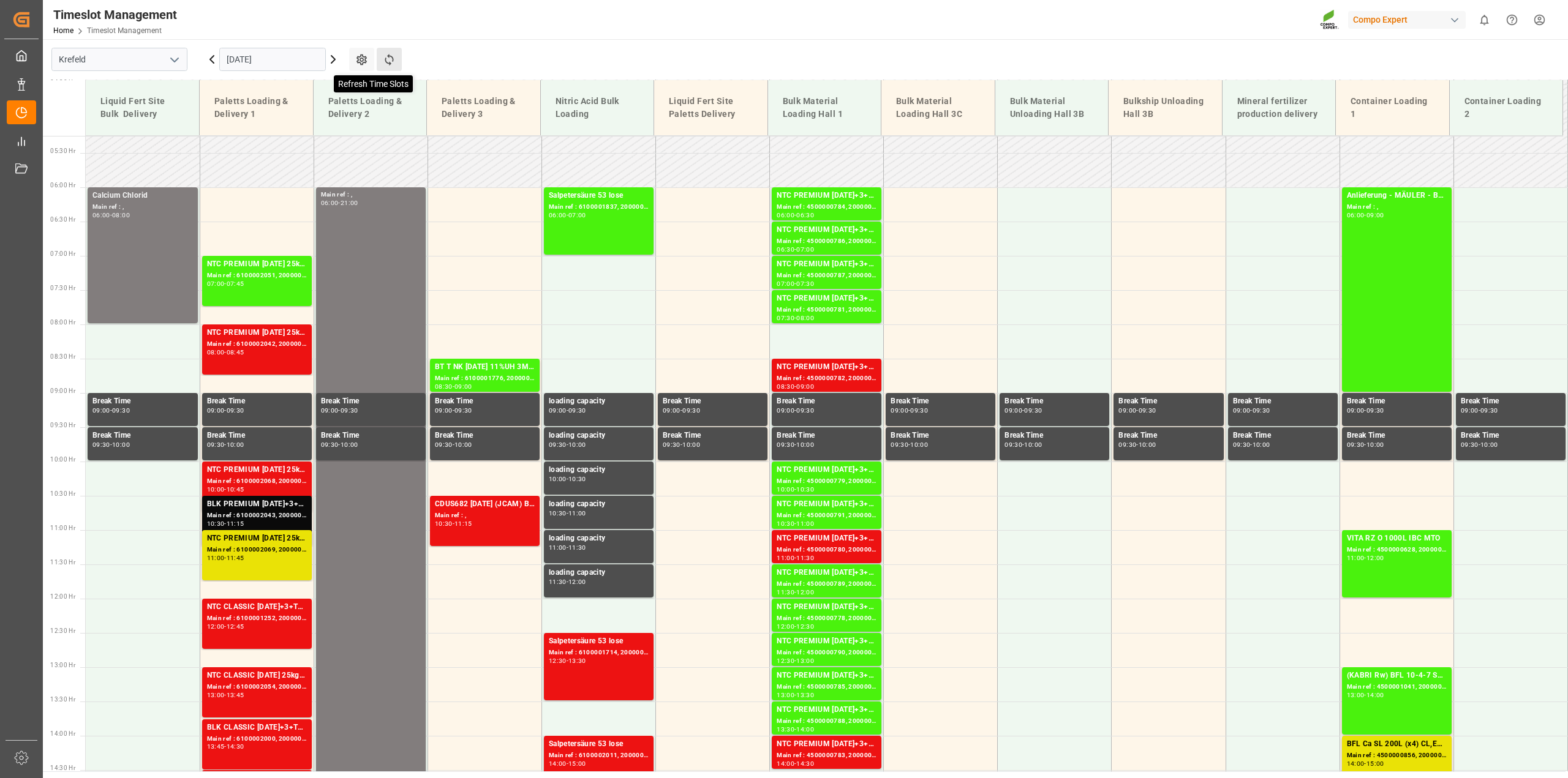
click at [395, 59] on icon at bounding box center [389, 59] width 13 height 13
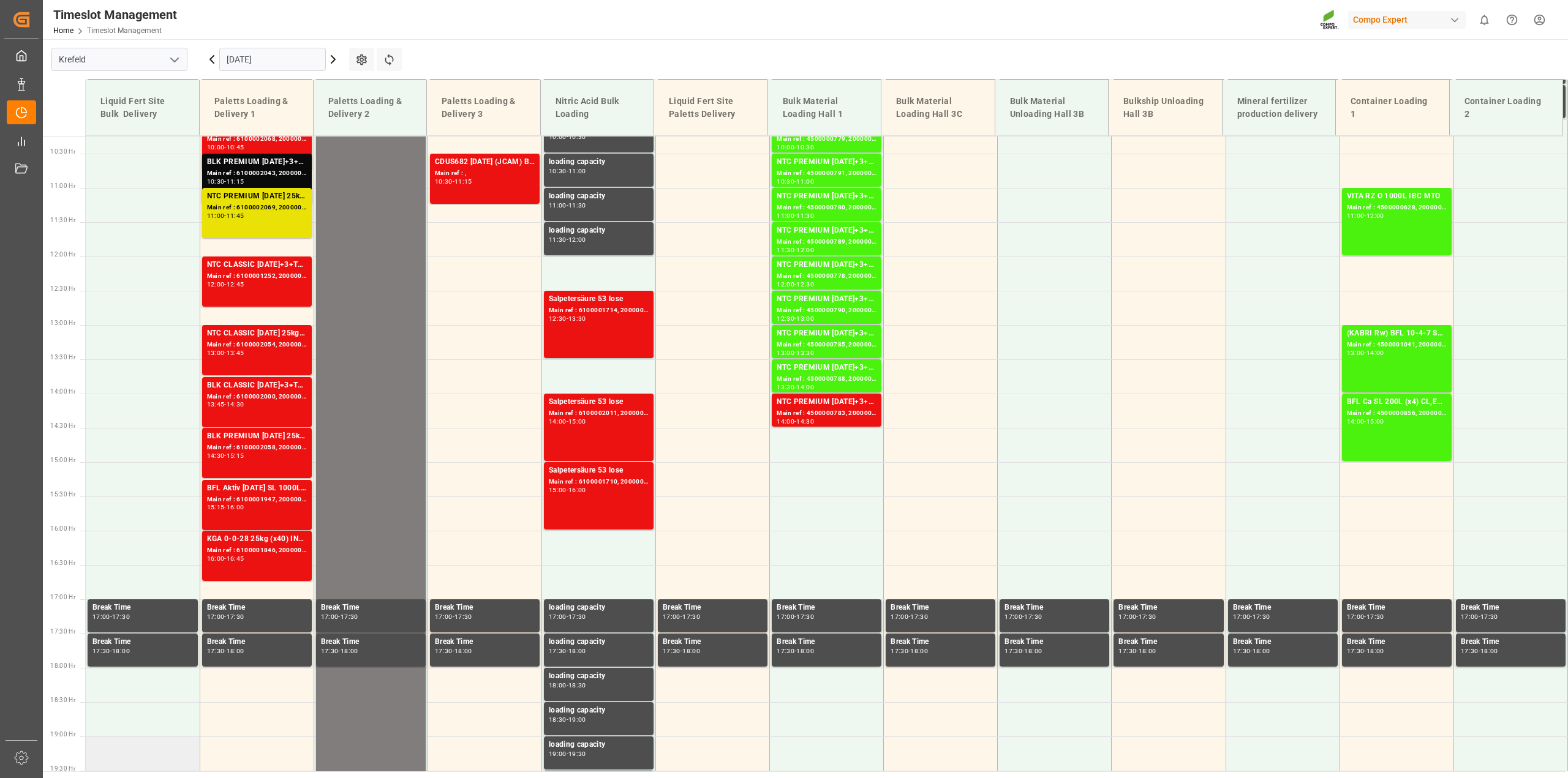
scroll to position [583, 0]
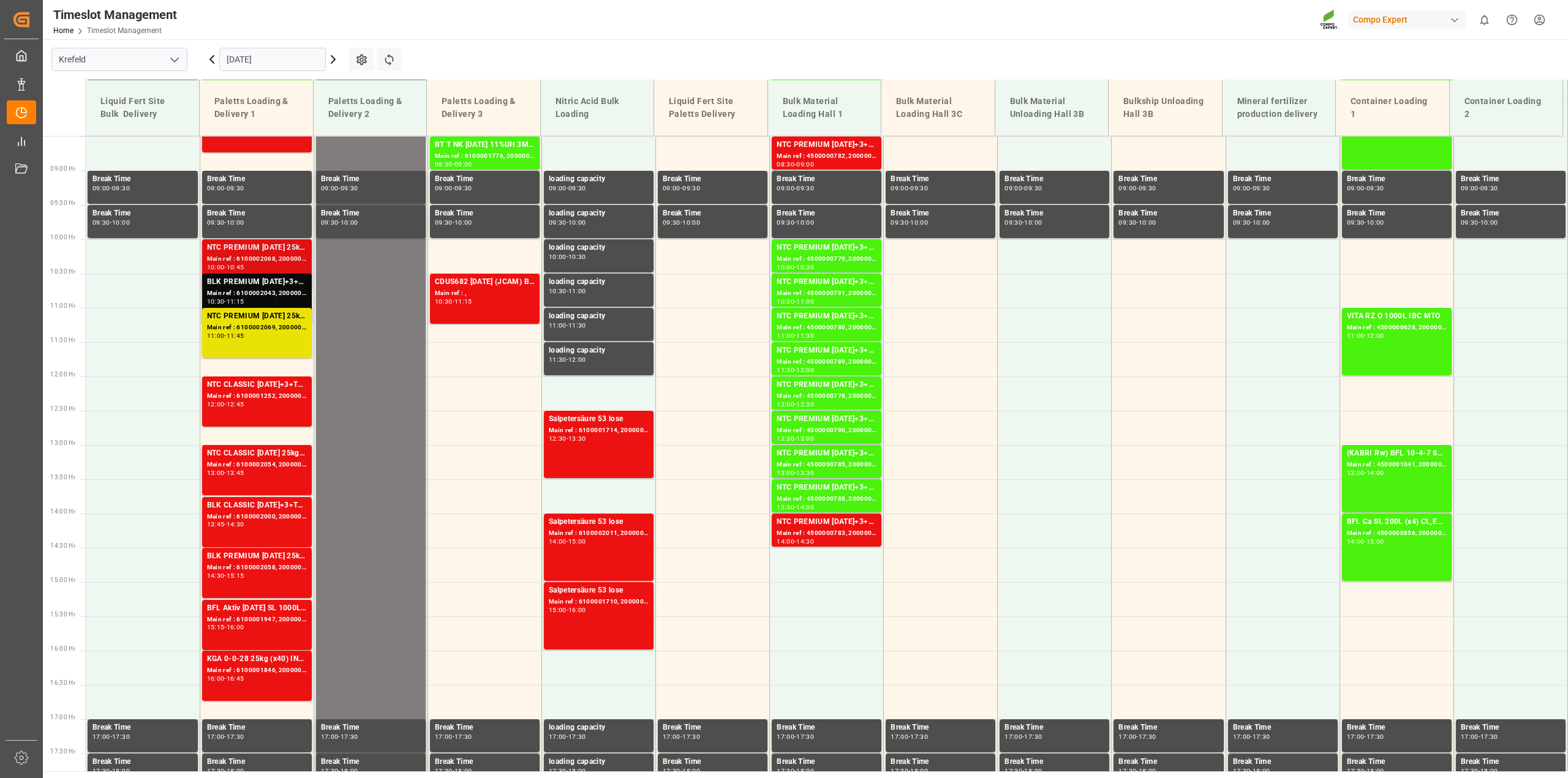
click at [256, 255] on div "Main ref : 6100002068, 2000000973 2000000960;2000000973" at bounding box center [257, 259] width 100 height 10
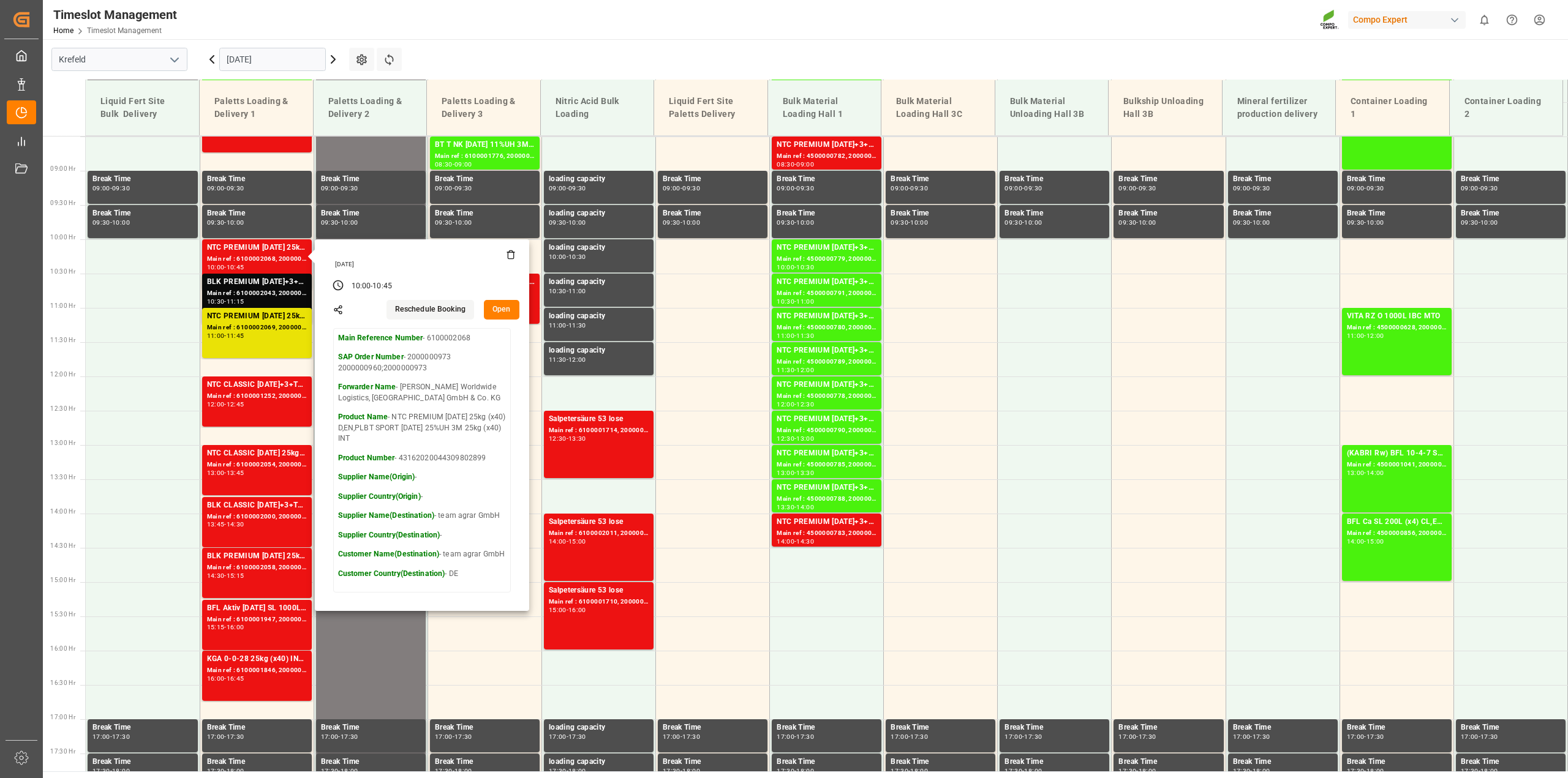
click at [506, 307] on button "Open" at bounding box center [502, 309] width 36 height 20
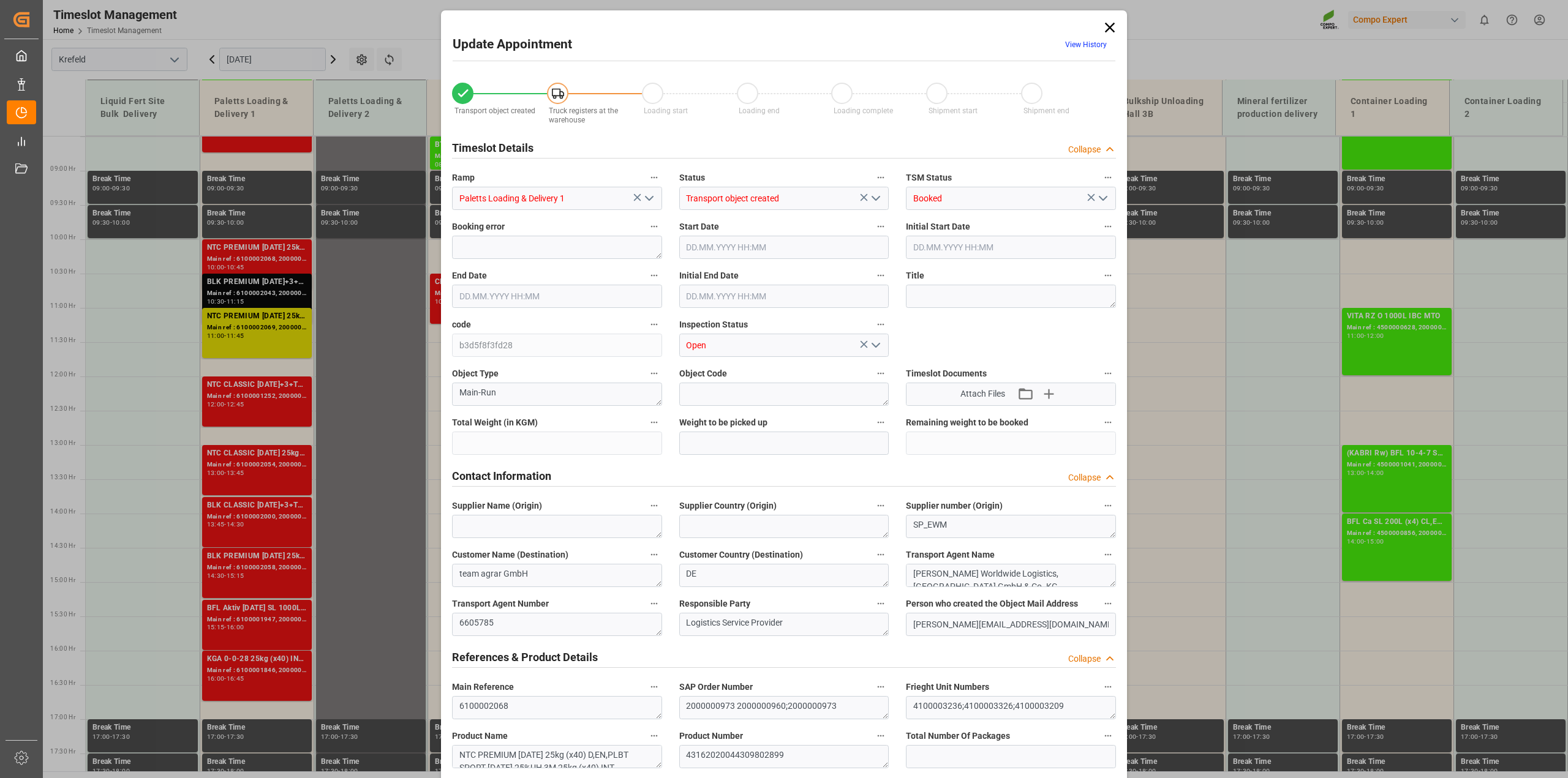
type input "22264"
type input "0"
type input "[DATE] 10:00"
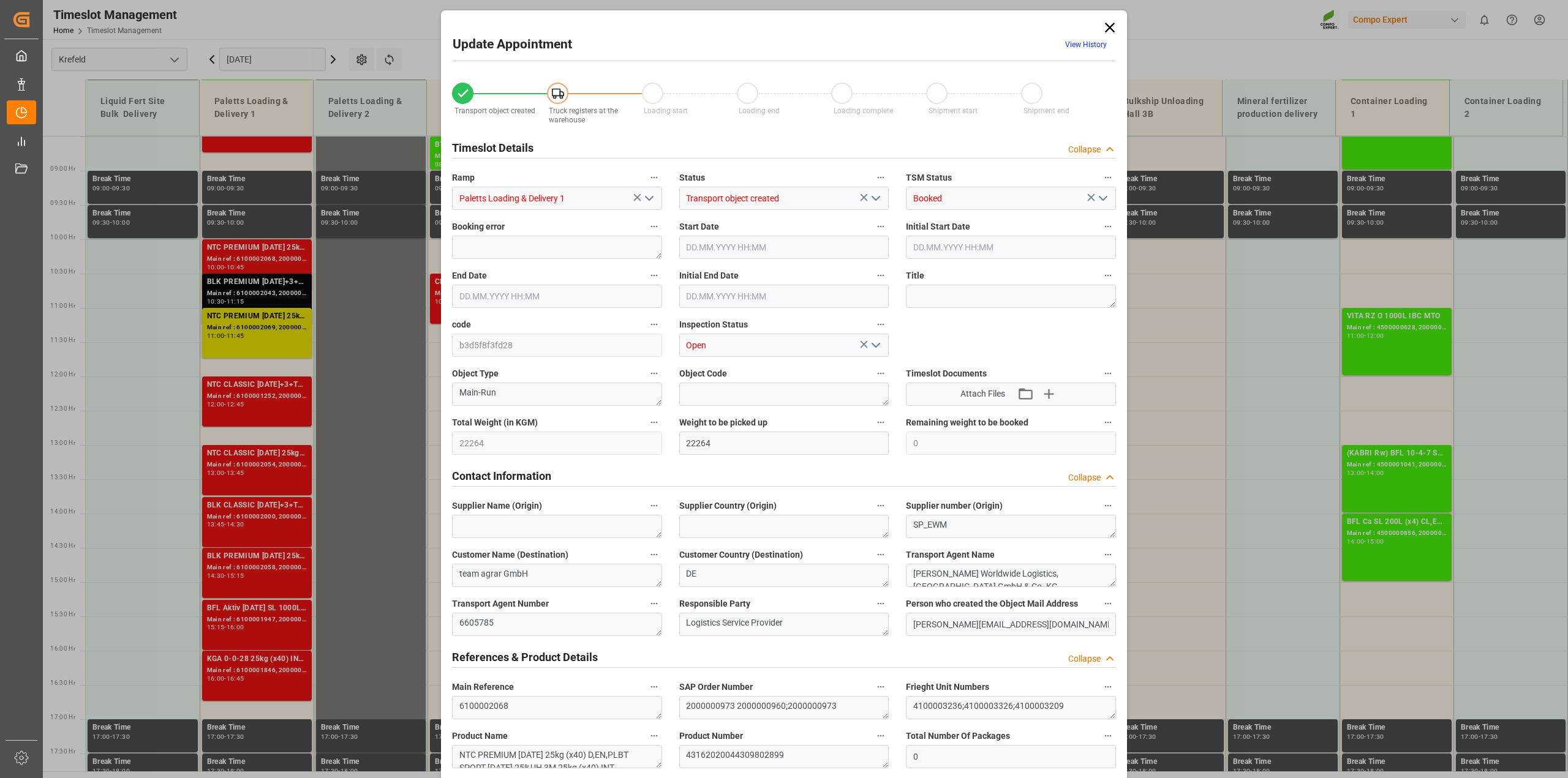
type input "[DATE] 10:00"
type input "[DATE] 10:45"
type input "[DATE] 10:30"
type input "[DATE] 14:15"
type input "[DATE] 11:22"
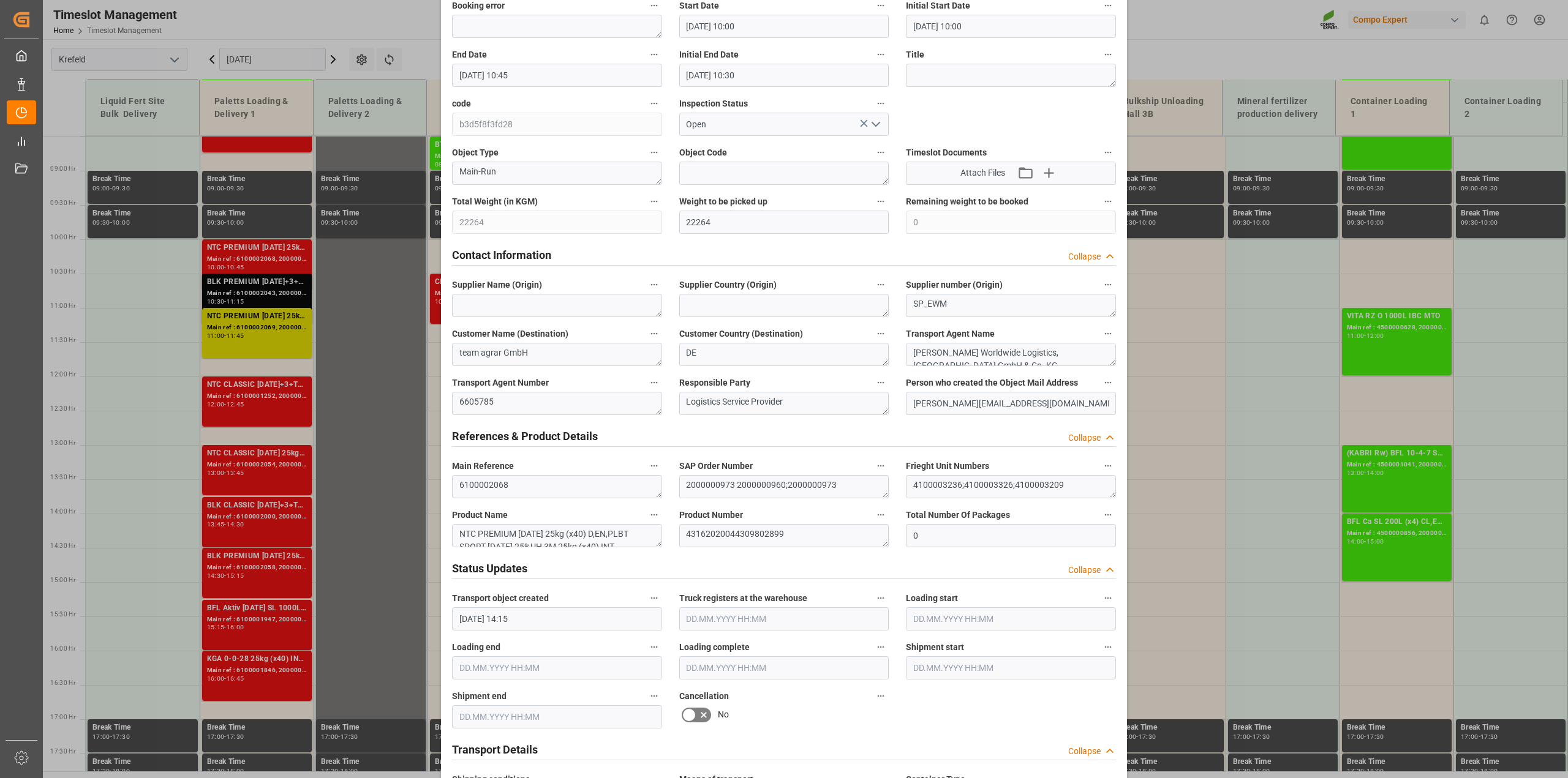
scroll to position [229, 0]
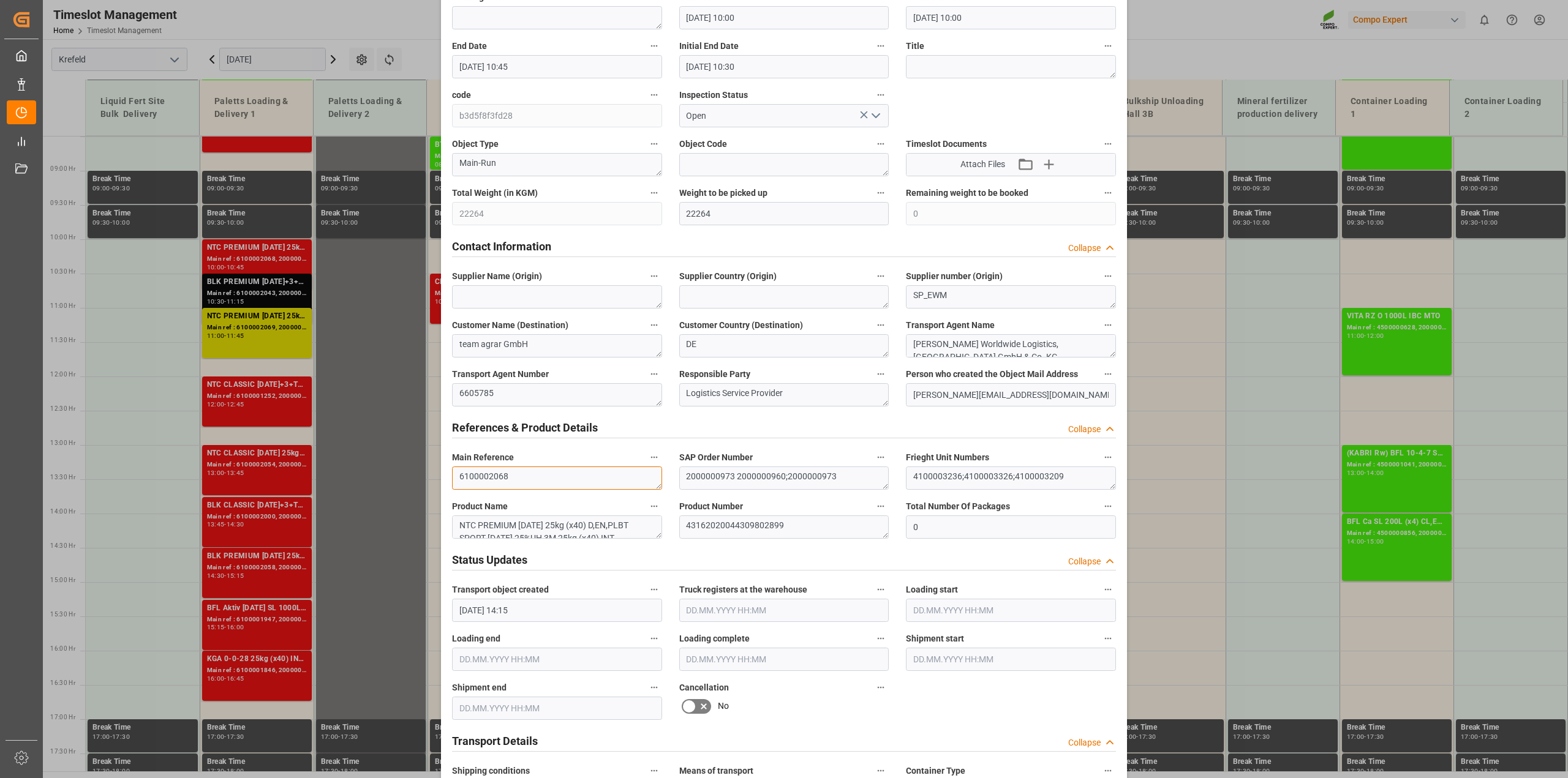
drag, startPoint x: 551, startPoint y: 482, endPoint x: 236, endPoint y: 484, distance: 315.0
click at [236, 484] on div "Update Appointment View History Transport object created Truck registers at the…" at bounding box center [784, 389] width 1568 height 778
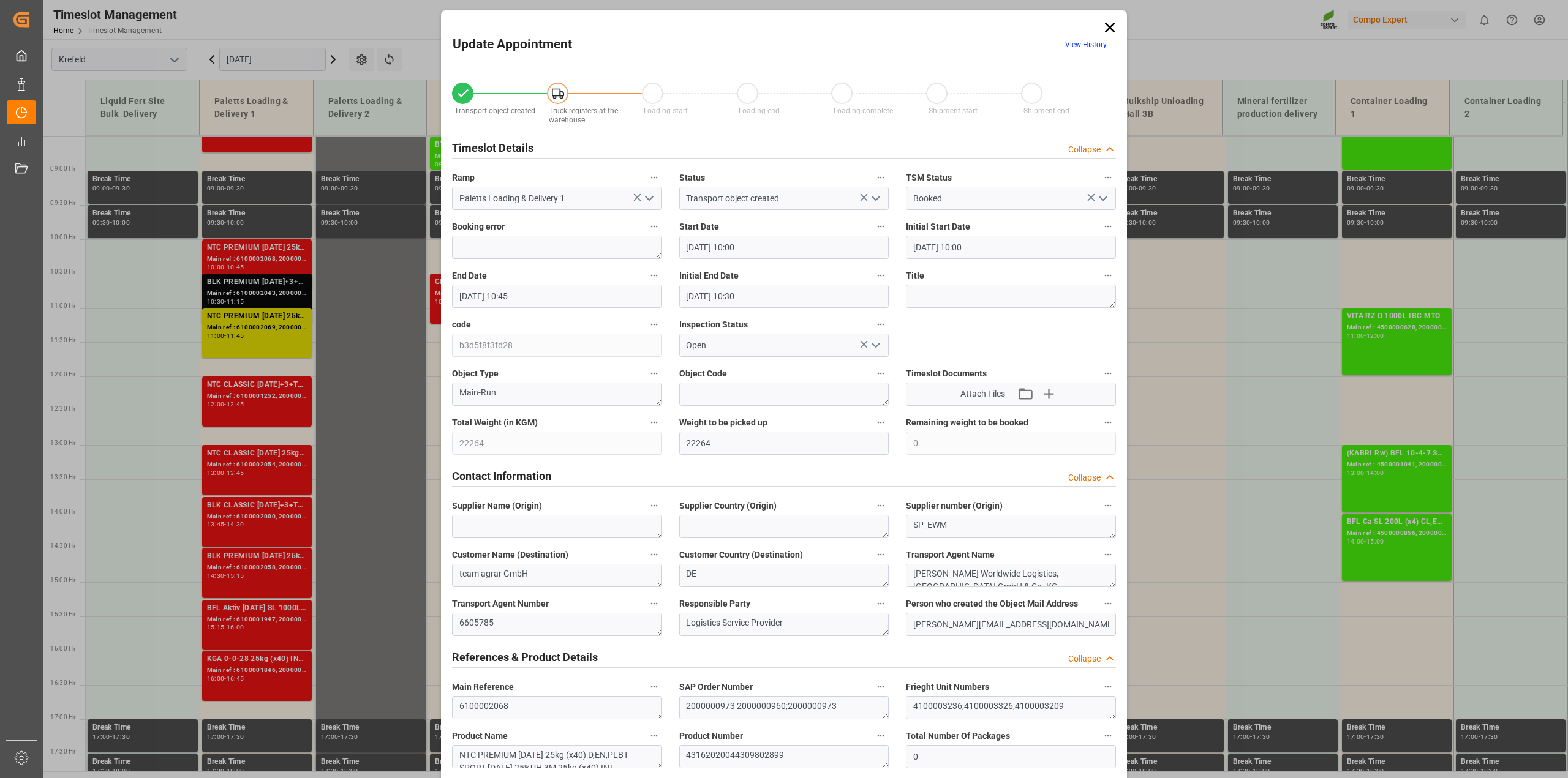
click at [1103, 27] on icon at bounding box center [1109, 27] width 17 height 17
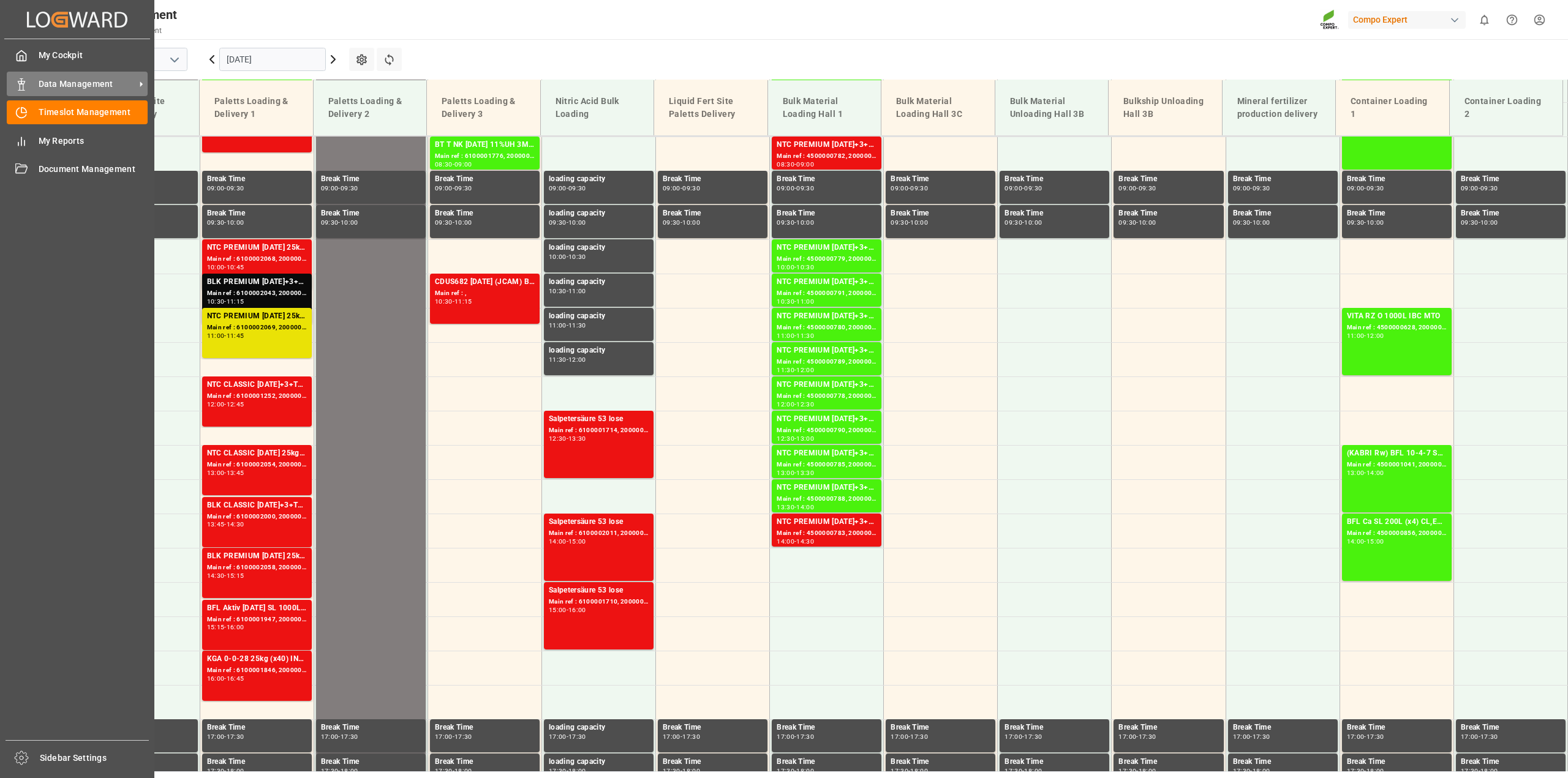
click at [90, 87] on span "Data Management" at bounding box center [87, 84] width 97 height 13
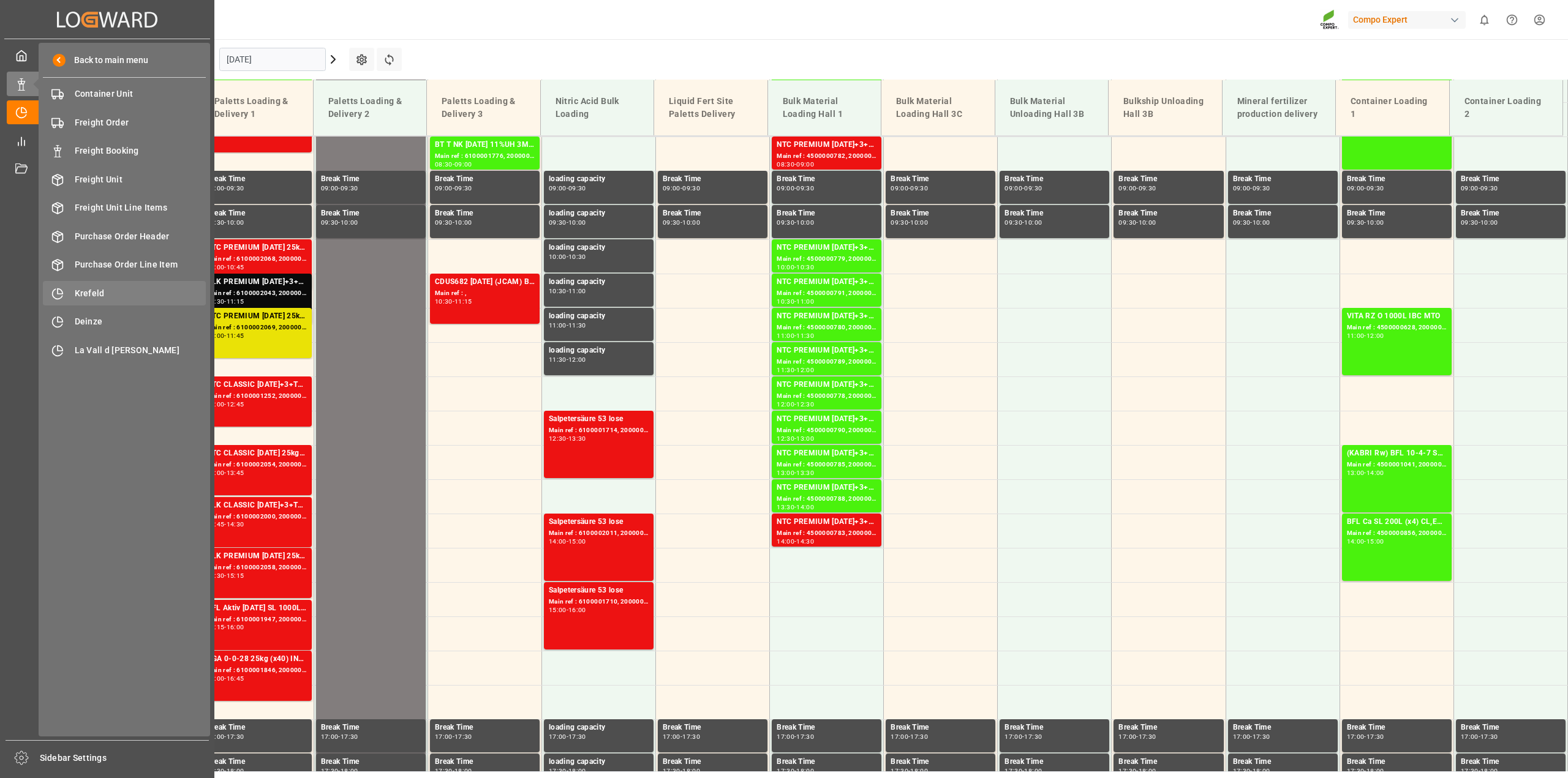
click at [100, 290] on span "Krefeld" at bounding box center [140, 293] width 132 height 13
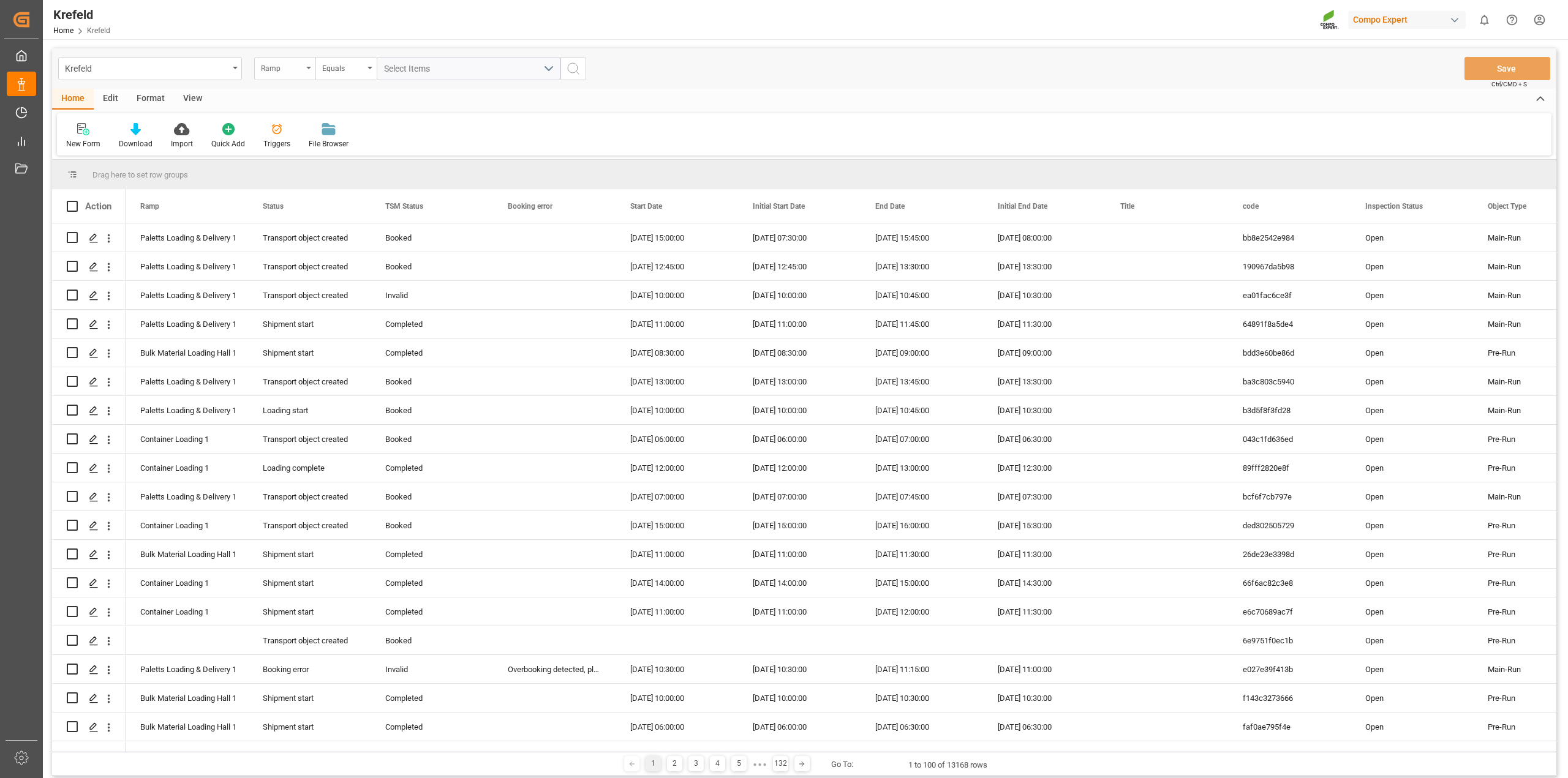
click at [309, 71] on div "Ramp" at bounding box center [285, 68] width 61 height 23
click at [301, 98] on input "text" at bounding box center [346, 96] width 172 height 20
type input "freight"
click at [304, 124] on div "Freight order Number" at bounding box center [346, 125] width 183 height 25
click at [416, 68] on input "text" at bounding box center [468, 68] width 183 height 23
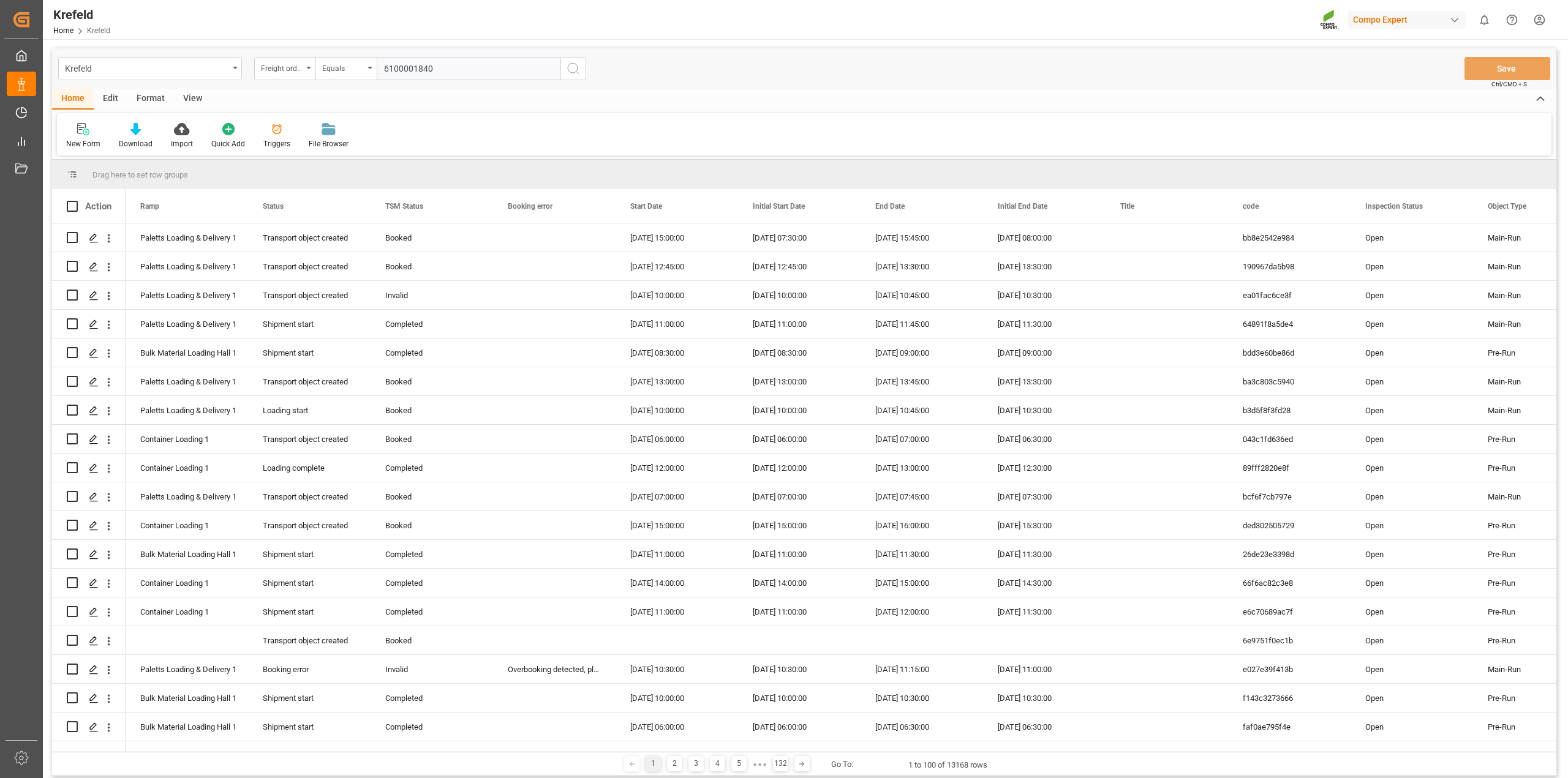
type input "6100001840"
click at [576, 63] on icon "search button" at bounding box center [572, 68] width 14 height 14
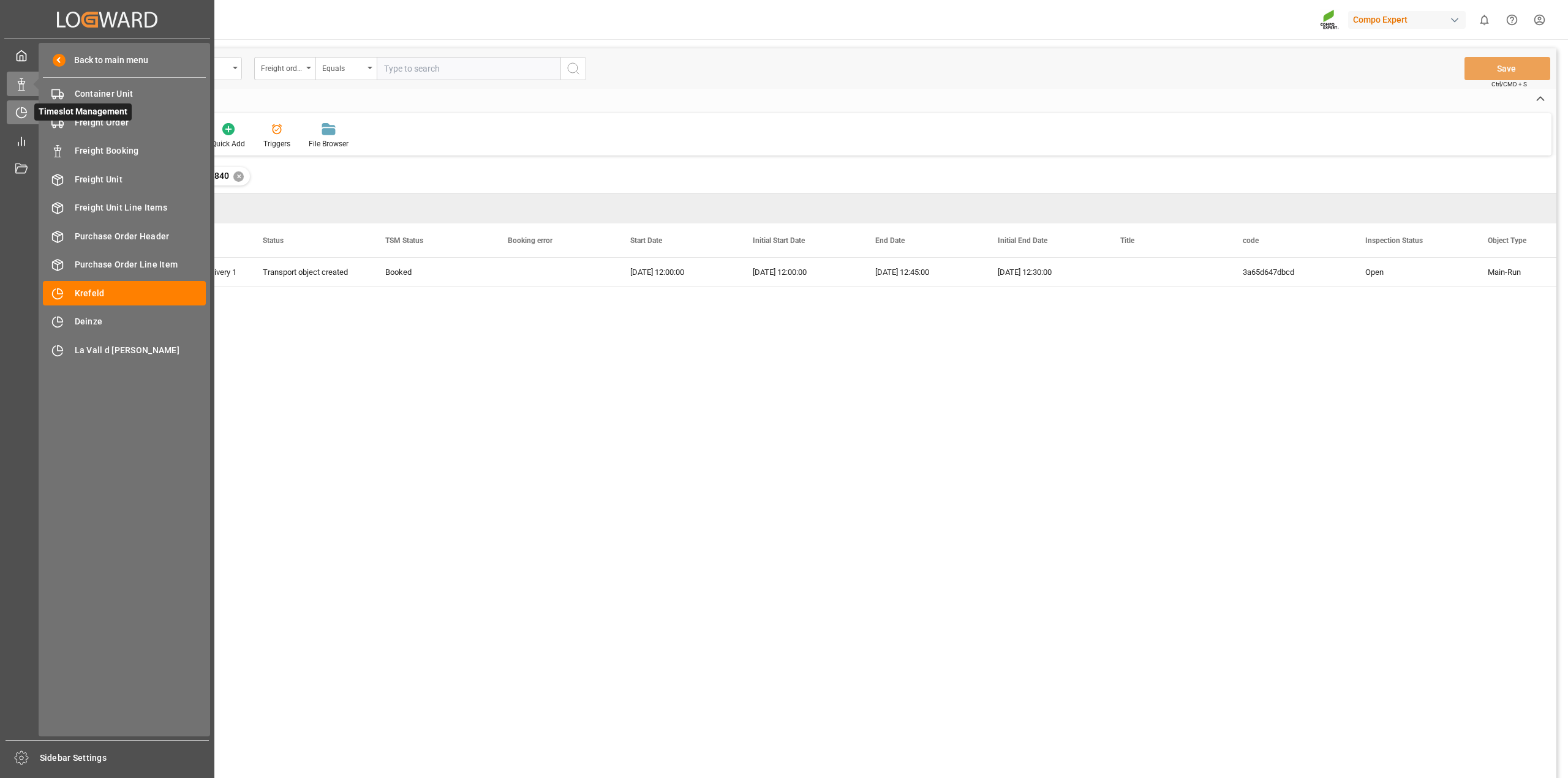
click at [16, 115] on icon at bounding box center [21, 114] width 10 height 10
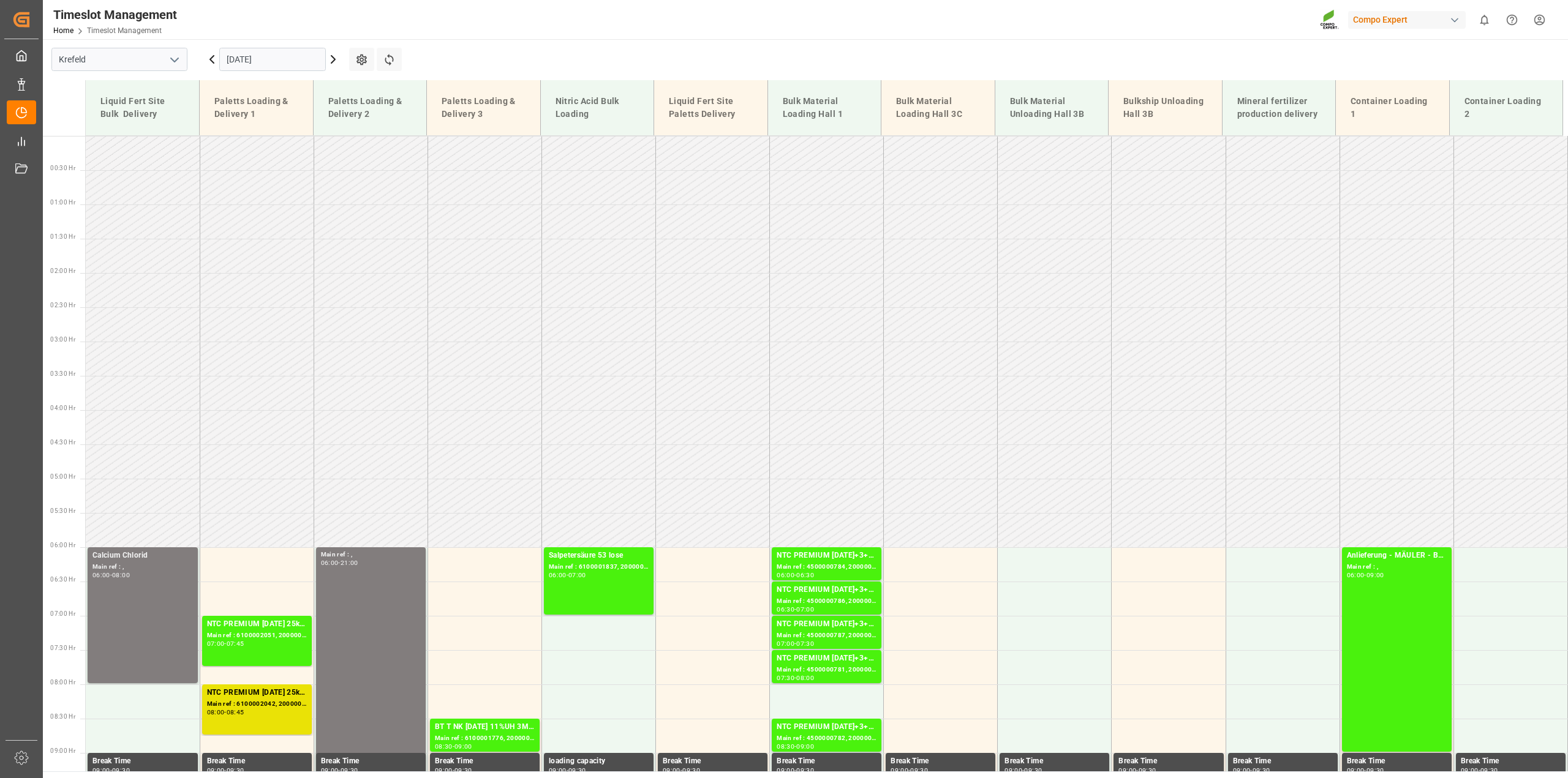
click at [271, 62] on input "[DATE]" at bounding box center [272, 59] width 106 height 23
click at [335, 58] on icon at bounding box center [333, 59] width 3 height 8
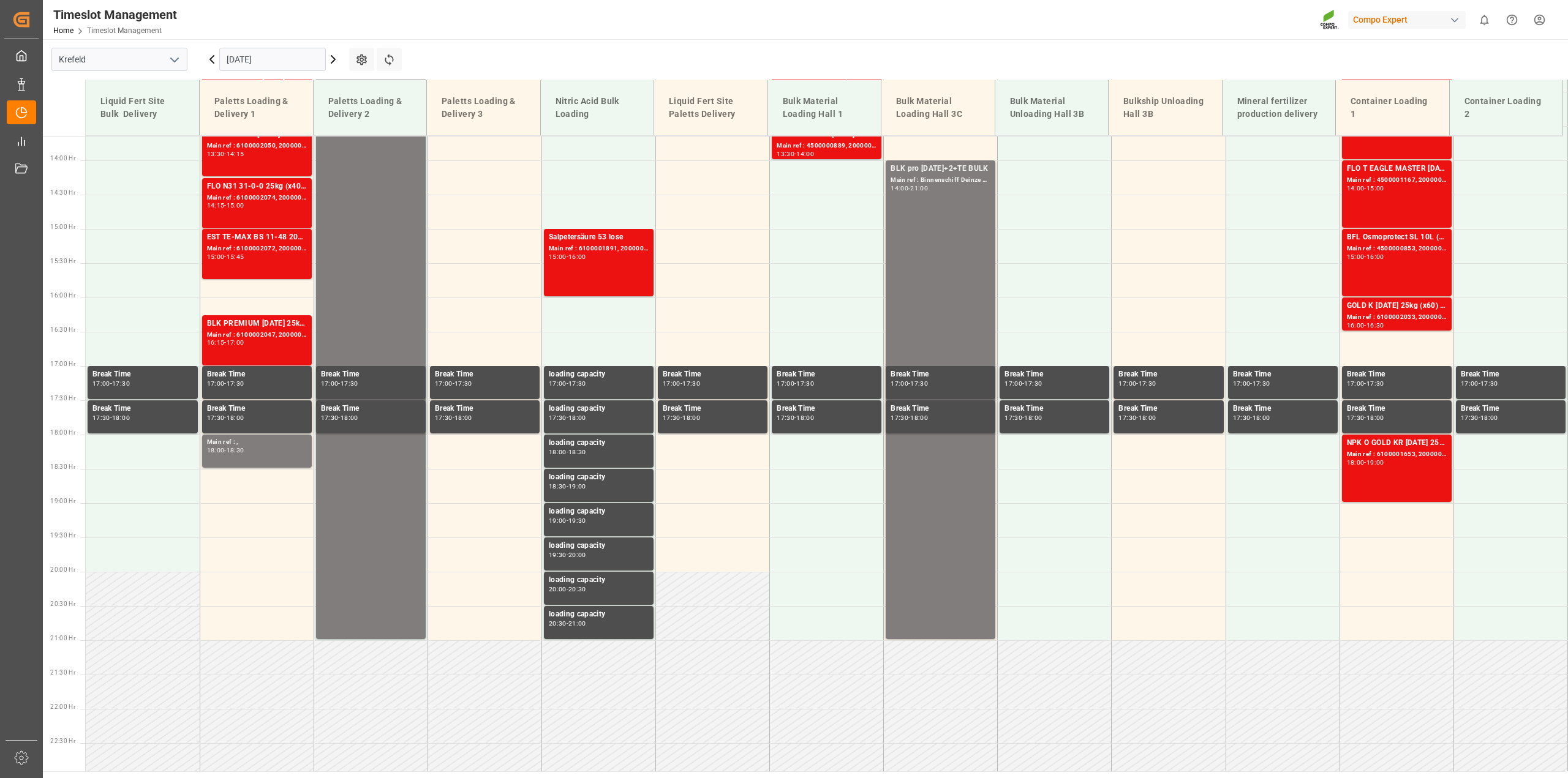
scroll to position [962, 0]
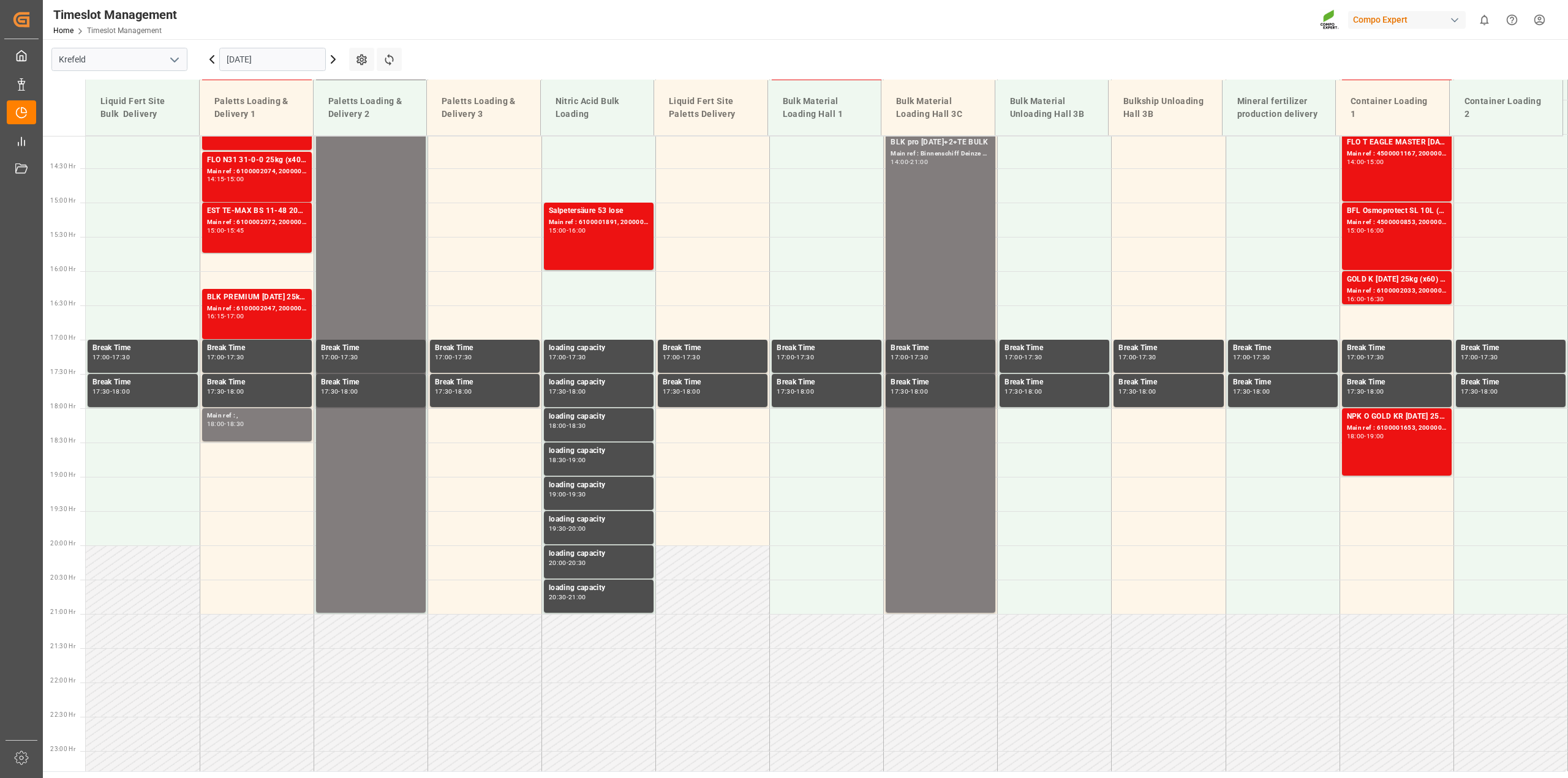
click at [335, 58] on icon at bounding box center [333, 59] width 3 height 8
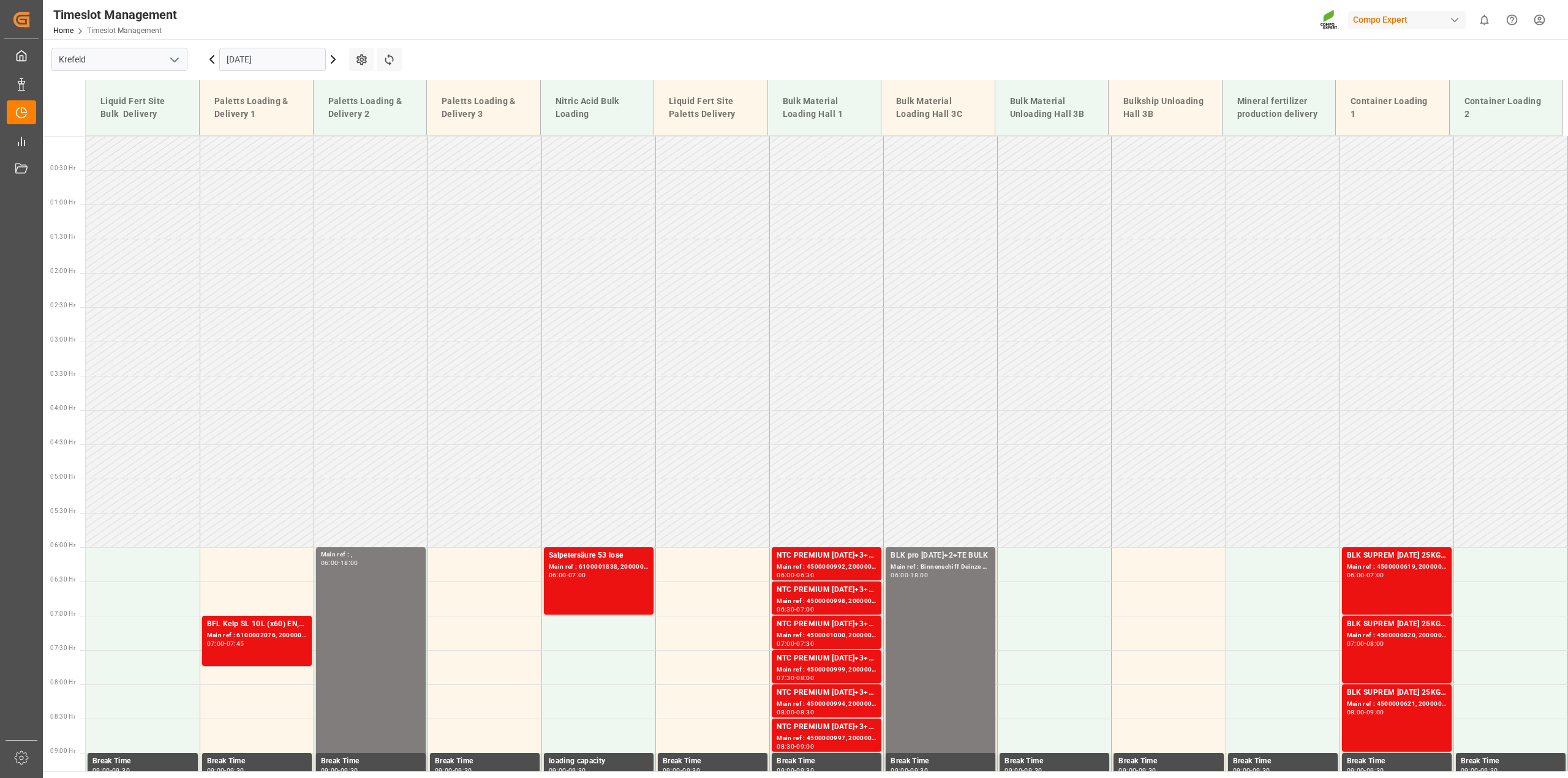
scroll to position [407, 0]
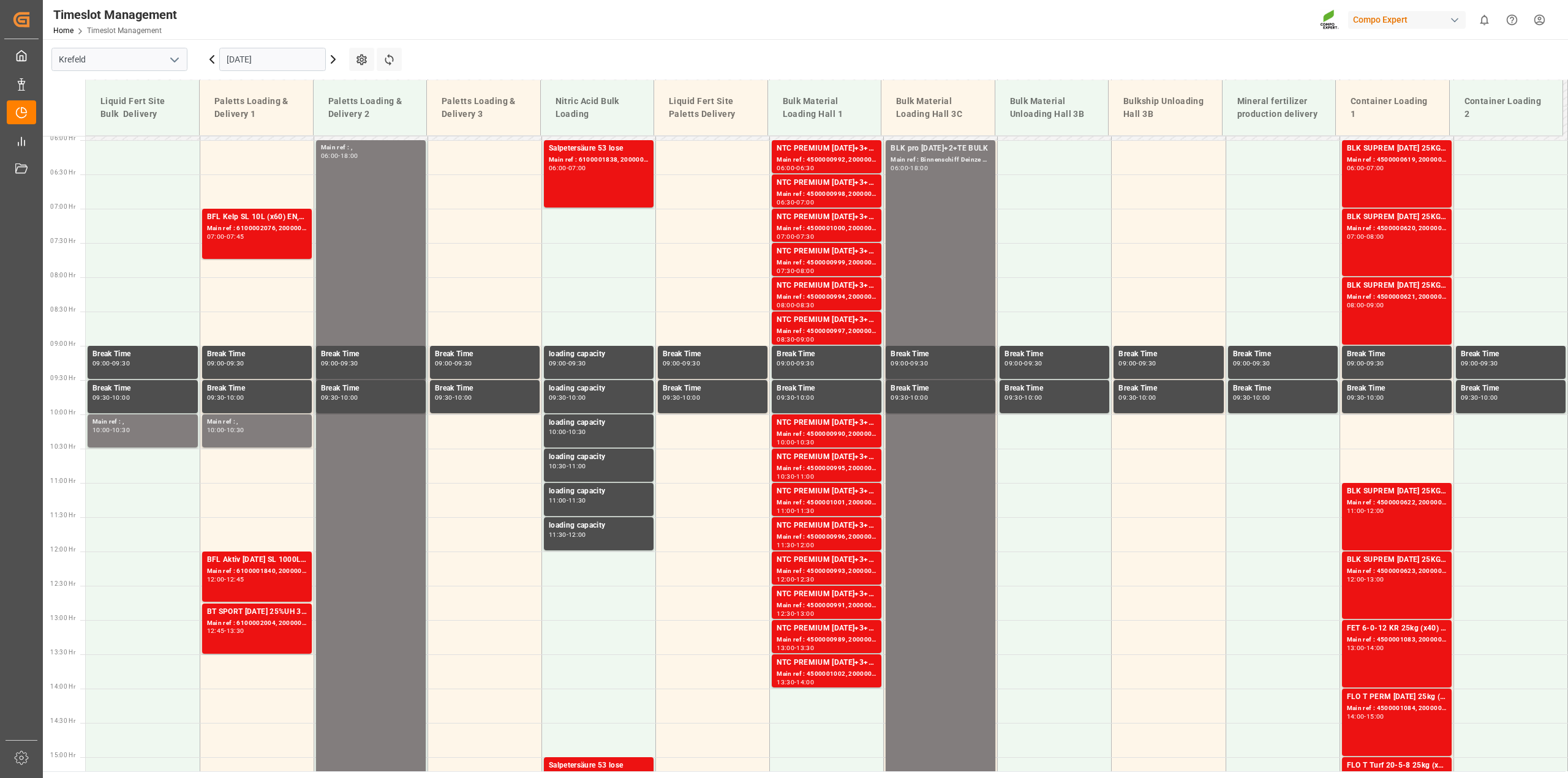
click at [335, 58] on icon at bounding box center [333, 59] width 3 height 8
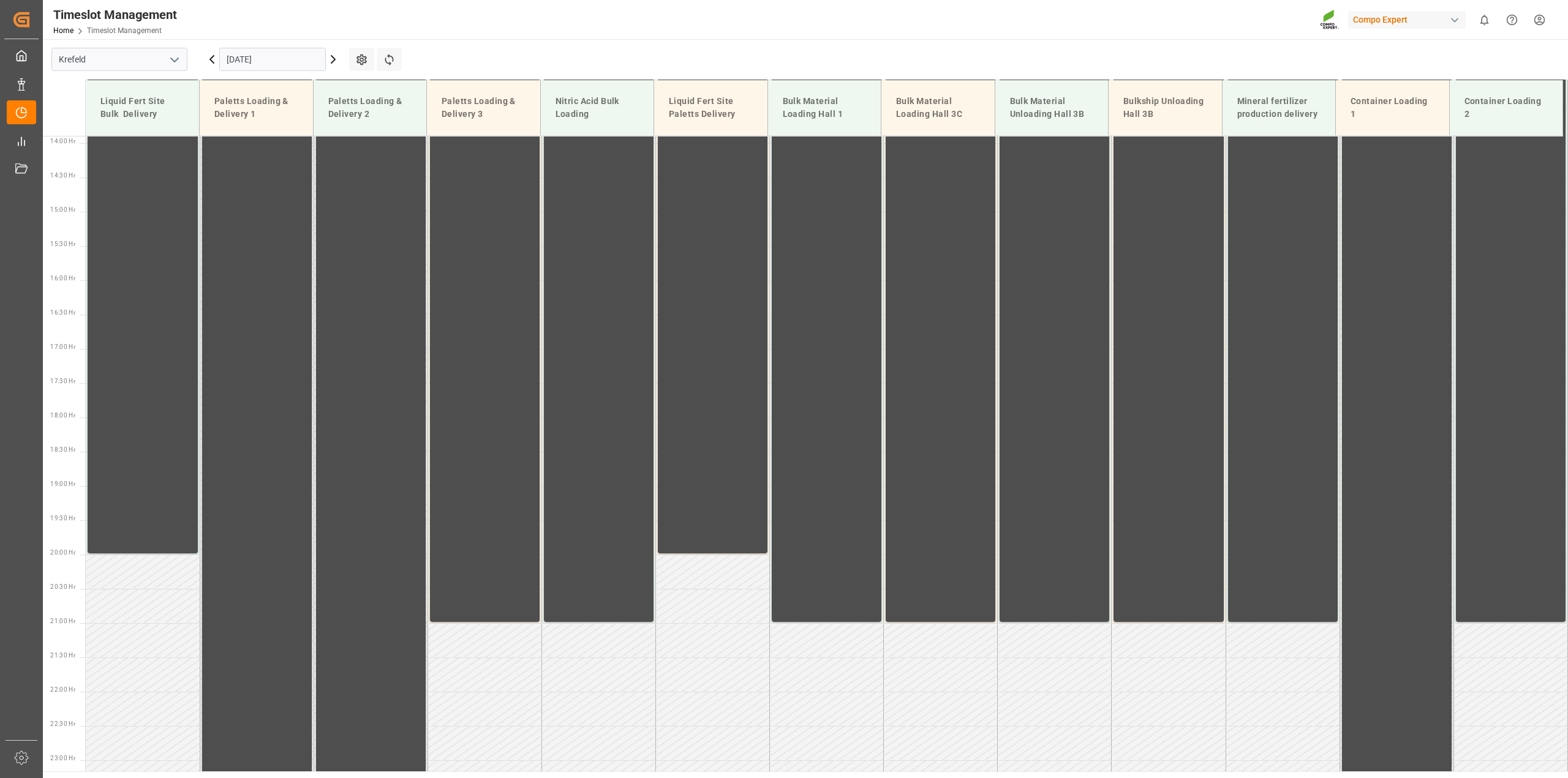
scroll to position [965, 0]
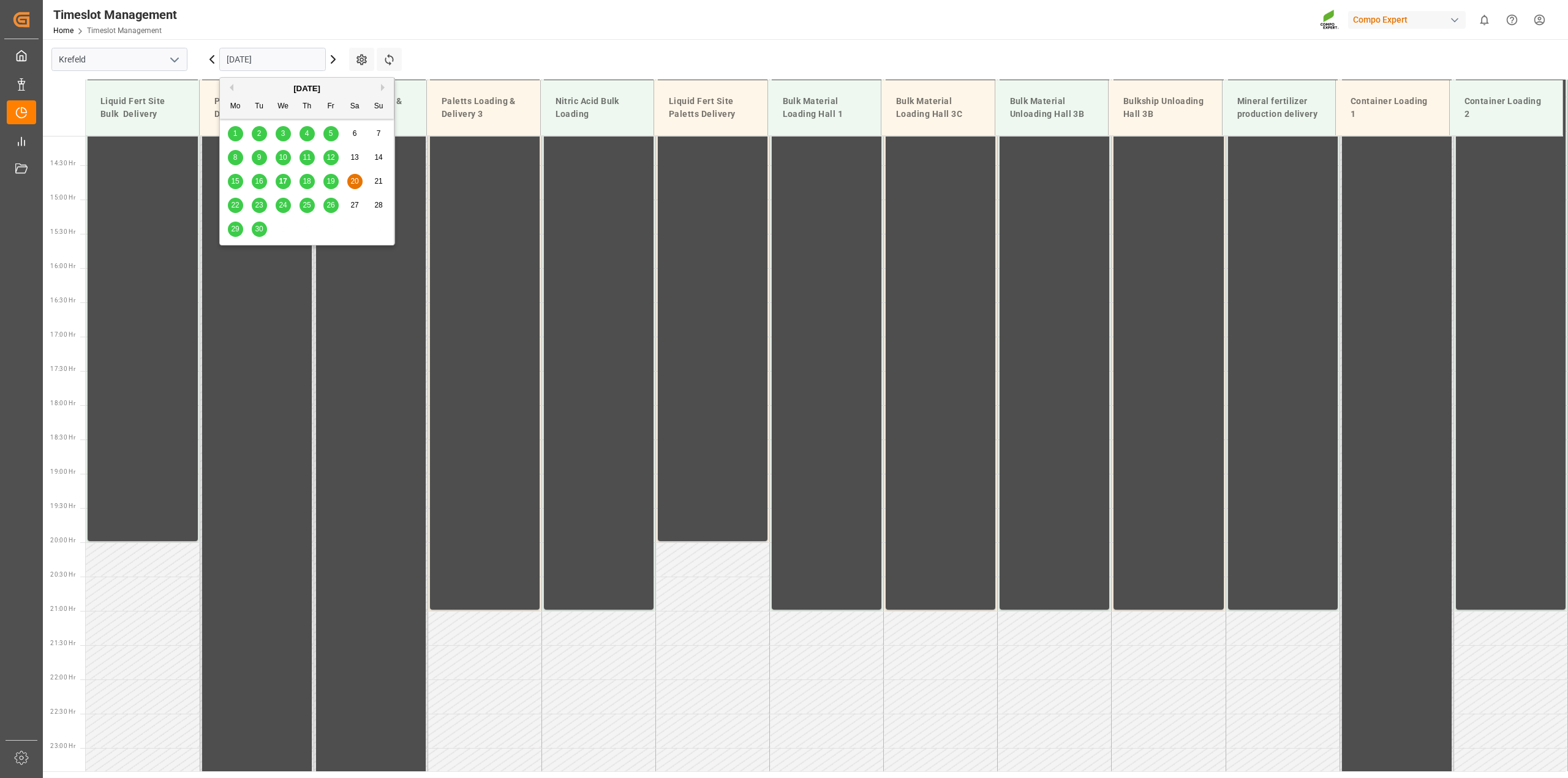
click at [297, 59] on input "20.09.2025" at bounding box center [272, 59] width 106 height 23
click at [381, 87] on button "Next Month" at bounding box center [384, 87] width 8 height 8
click at [385, 91] on button "Next Month" at bounding box center [384, 87] width 8 height 8
click at [237, 158] on span "3" at bounding box center [235, 157] width 4 height 8
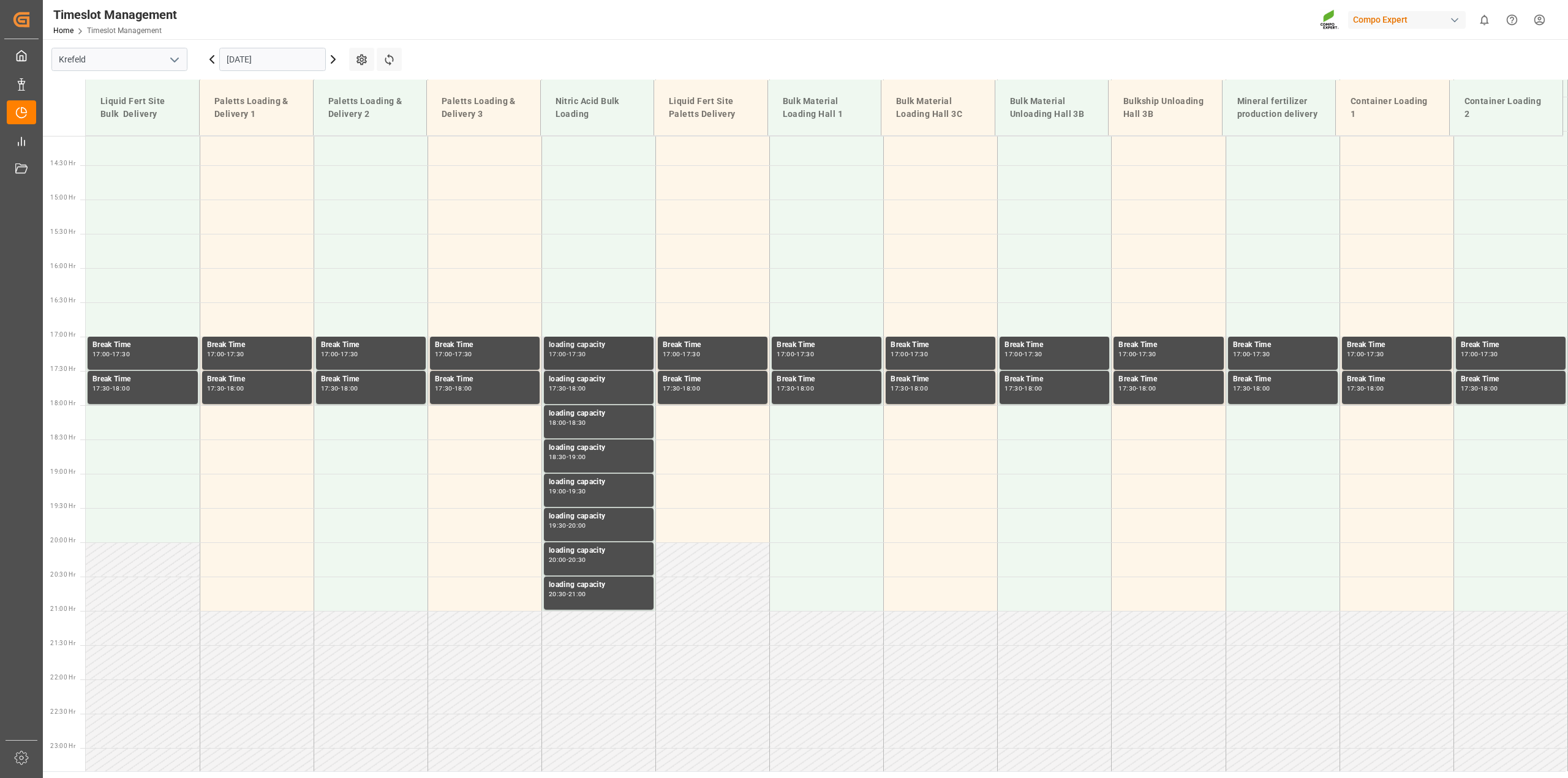
scroll to position [583, 0]
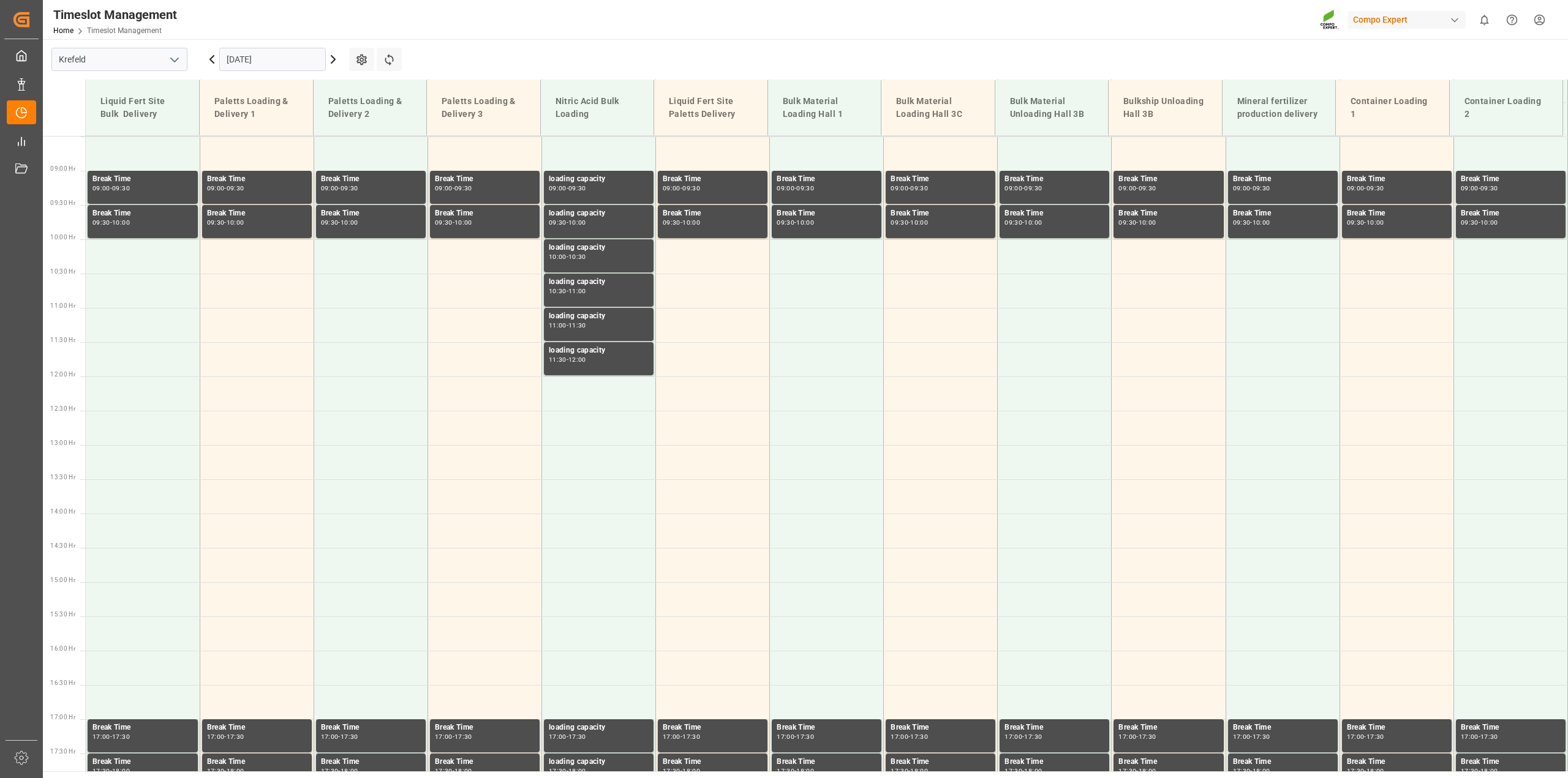
click at [264, 49] on input "03.11.2025" at bounding box center [272, 59] width 106 height 23
